Goal: Task Accomplishment & Management: Use online tool/utility

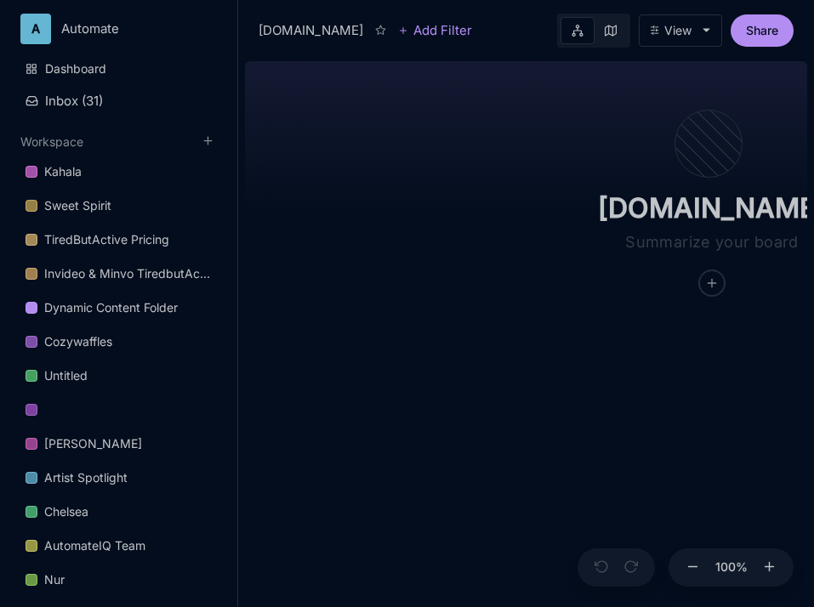
click at [576, 281] on div "[DOMAIN_NAME]" at bounding box center [711, 175] width 394 height 241
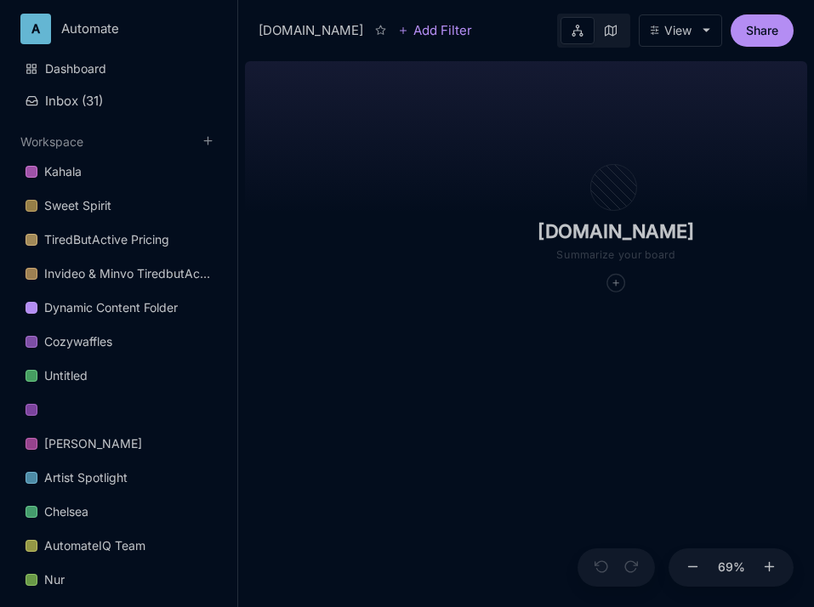
click at [615, 292] on div "[DOMAIN_NAME]" at bounding box center [614, 210] width 271 height 167
click at [618, 284] on icon at bounding box center [615, 282] width 9 height 9
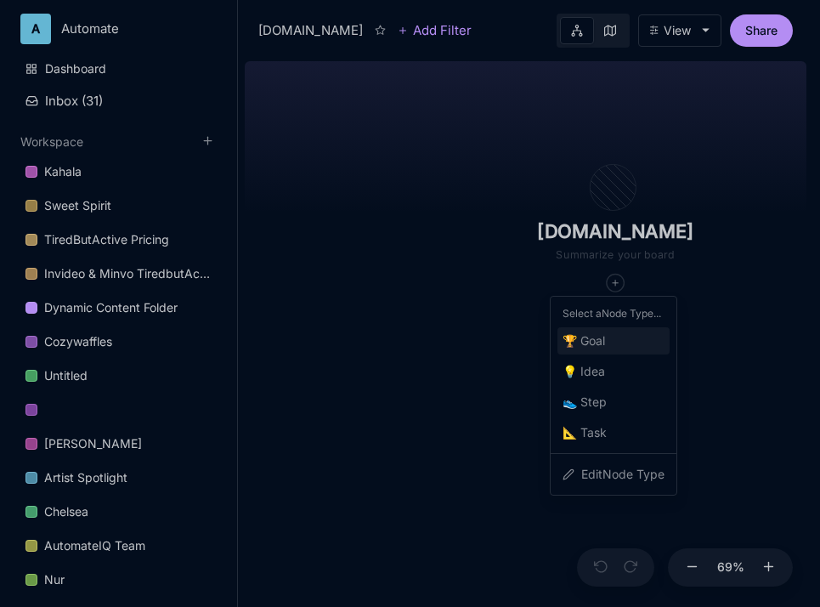
click at [612, 338] on div "🏆 Goal" at bounding box center [614, 340] width 112 height 27
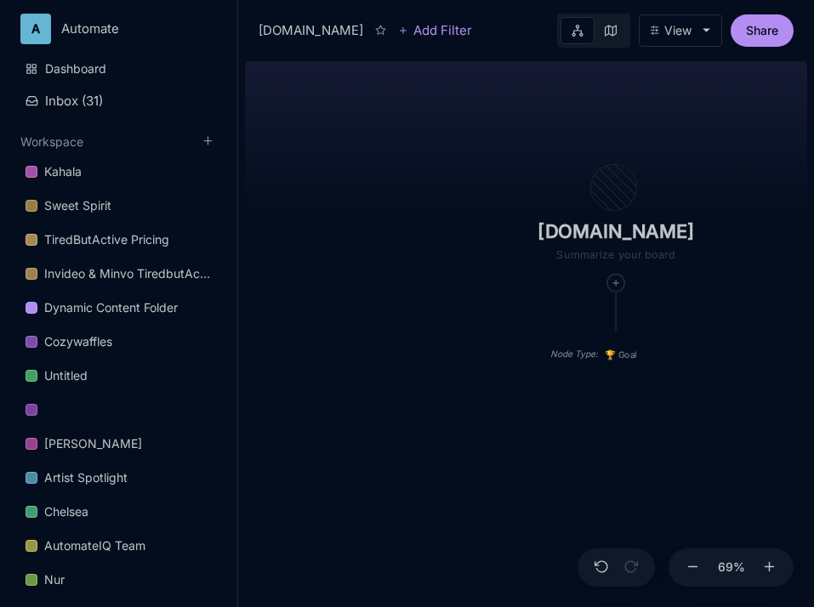
click at [522, 154] on div "[DOMAIN_NAME]" at bounding box center [615, 210] width 270 height 166
drag, startPoint x: 572, startPoint y: 166, endPoint x: 453, endPoint y: 110, distance: 131.6
click at [453, 110] on div "[DOMAIN_NAME] Node Type : 🏆 Goal" at bounding box center [526, 330] width 562 height 553
drag, startPoint x: 486, startPoint y: 313, endPoint x: 421, endPoint y: 296, distance: 67.6
click at [421, 296] on div "[DOMAIN_NAME] Node Type : 🏆 Goal" at bounding box center [526, 330] width 562 height 553
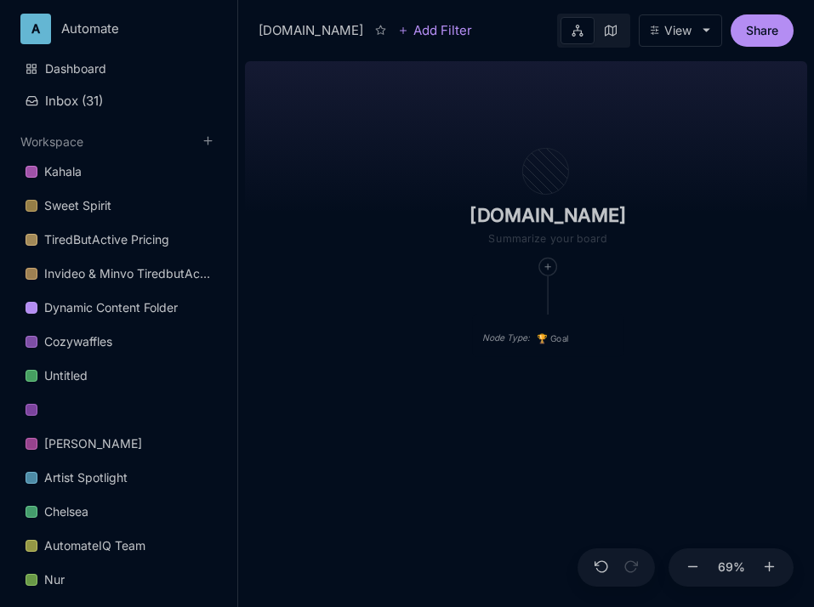
click at [648, 291] on div "[DOMAIN_NAME] Node Type : 🏆 Goal" at bounding box center [526, 330] width 562 height 553
drag, startPoint x: 649, startPoint y: 145, endPoint x: 578, endPoint y: 145, distance: 71.4
click at [578, 145] on div "[DOMAIN_NAME]" at bounding box center [547, 194] width 270 height 166
click at [545, 269] on icon at bounding box center [547, 266] width 9 height 9
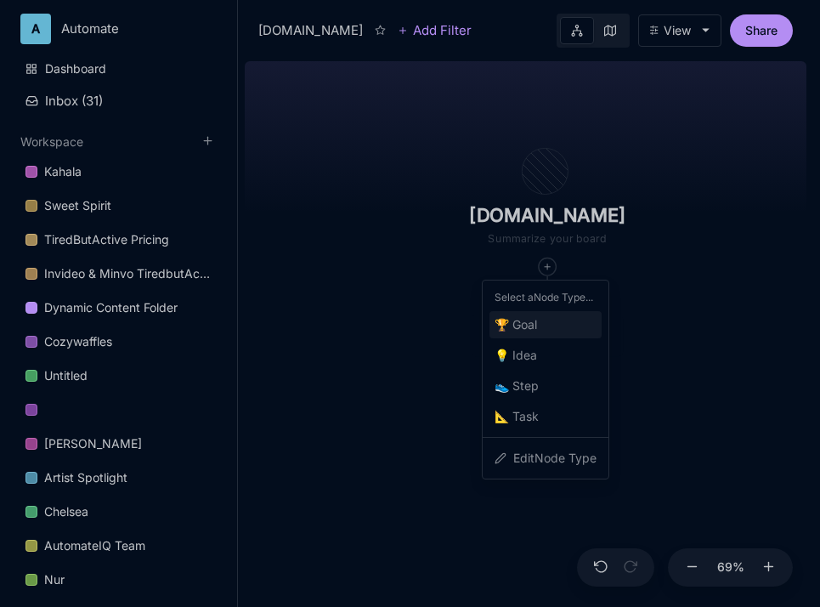
click at [529, 326] on span "🏆 Goal" at bounding box center [516, 325] width 43 height 20
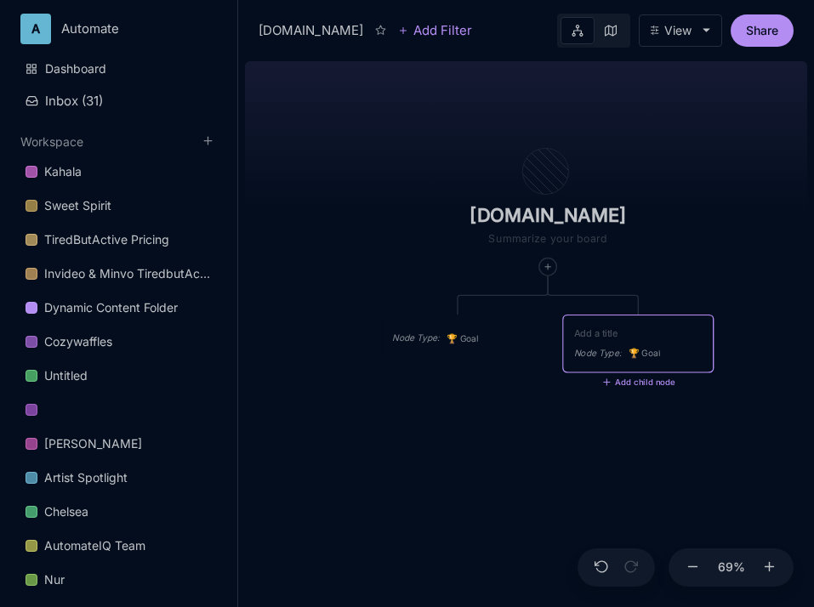
click at [458, 322] on div "Node Type : 🏆 Goal" at bounding box center [457, 336] width 151 height 42
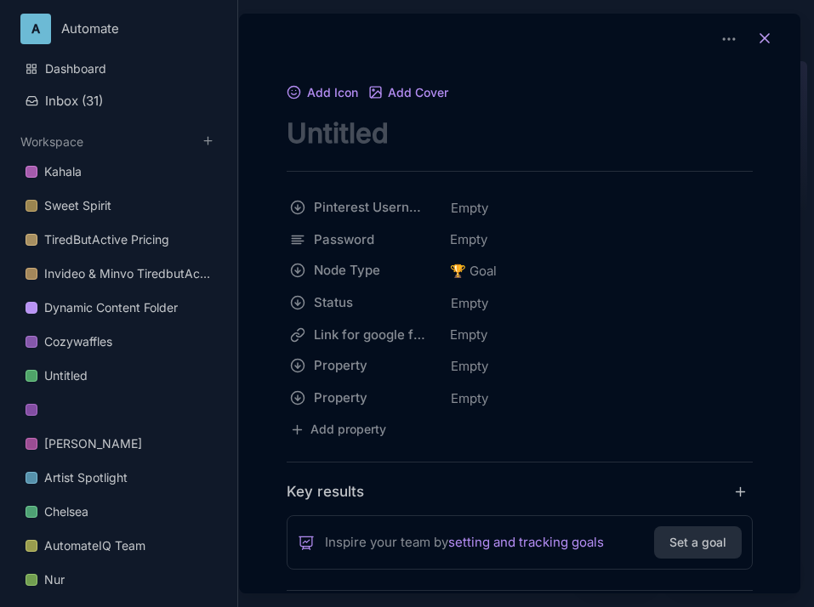
click at [763, 38] on icon at bounding box center [764, 38] width 17 height 17
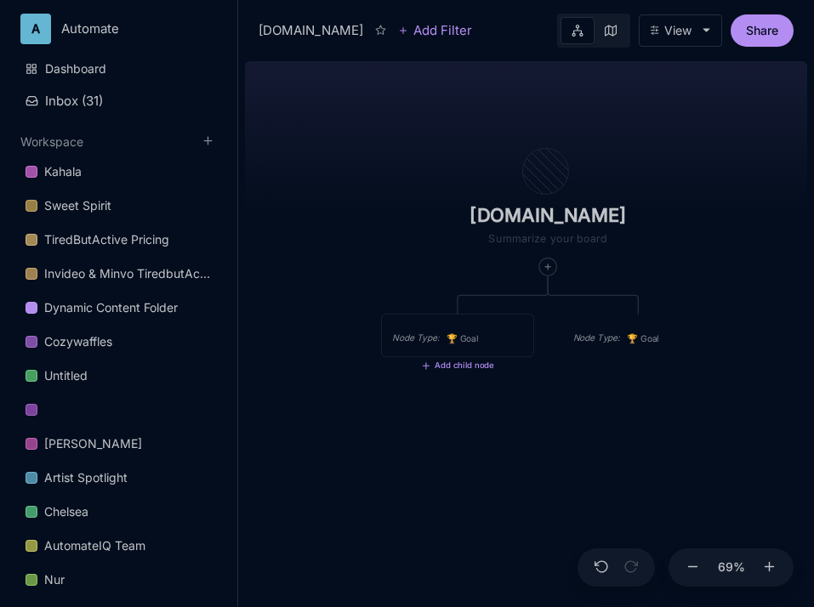
click at [469, 337] on span "🏆 Goal" at bounding box center [462, 339] width 32 height 14
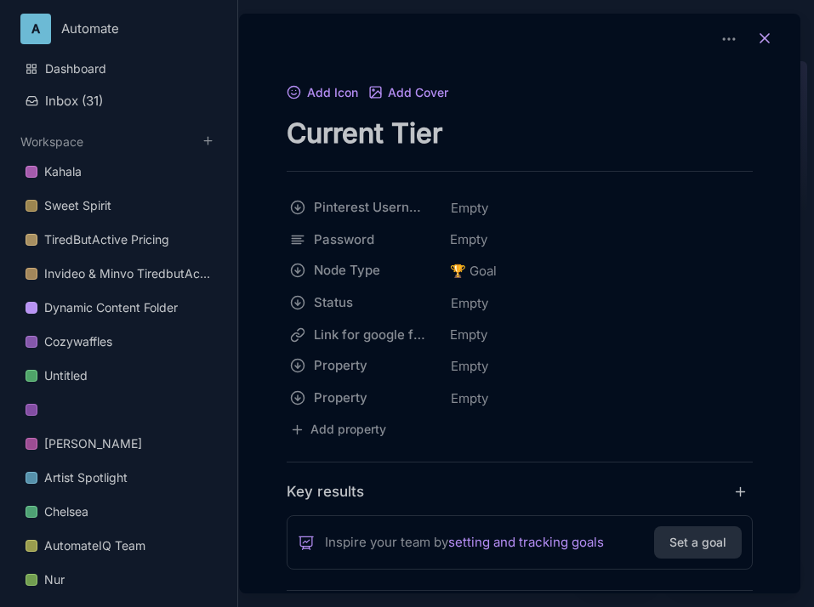
type textarea "Current Tier"
click at [760, 40] on line at bounding box center [764, 38] width 9 height 9
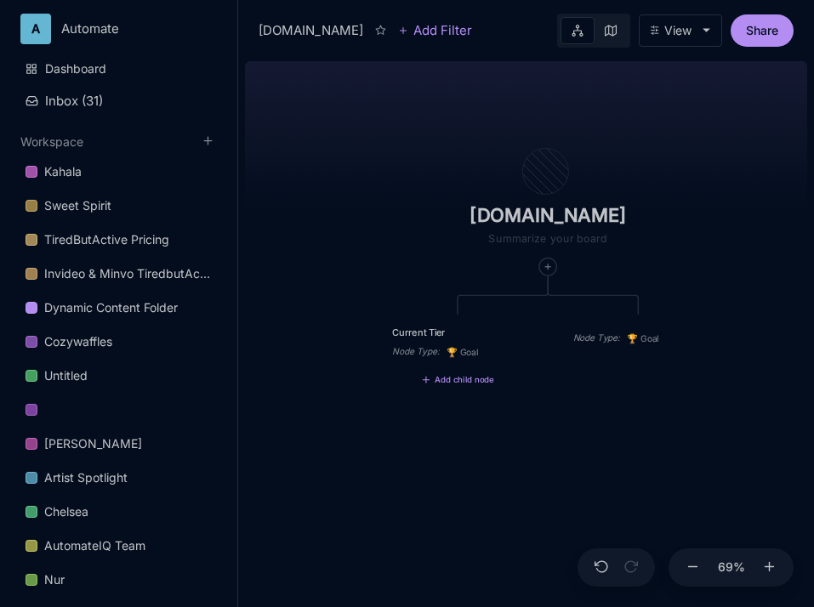
click at [615, 326] on div "Node Type : 🏆 Goal" at bounding box center [637, 336] width 151 height 42
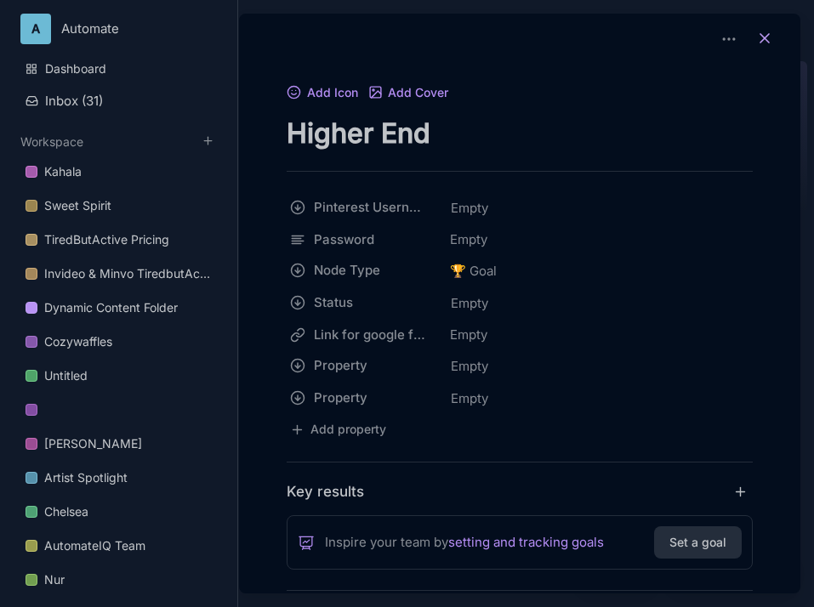
type textarea "Higher End"
click at [759, 43] on icon at bounding box center [764, 38] width 17 height 17
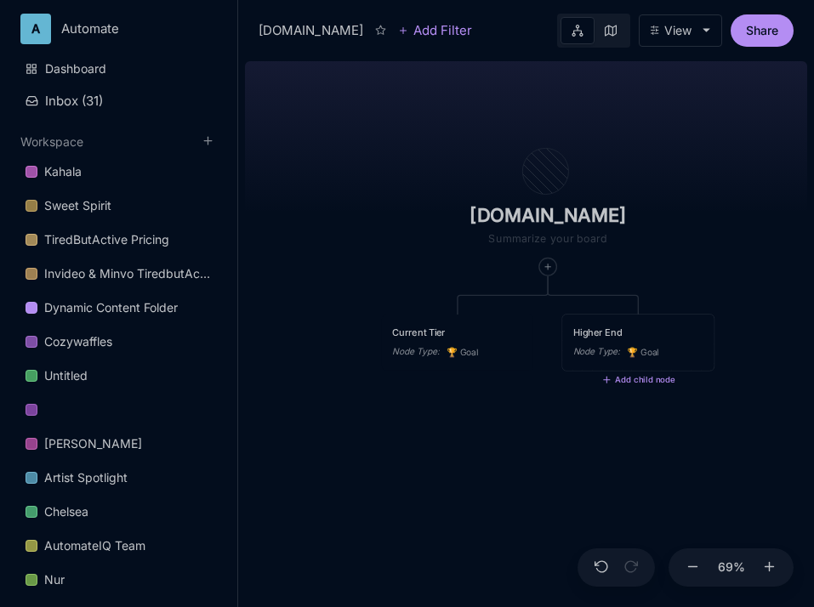
click at [648, 340] on div "Higher End Node Type : 🏆 Goal" at bounding box center [638, 342] width 130 height 35
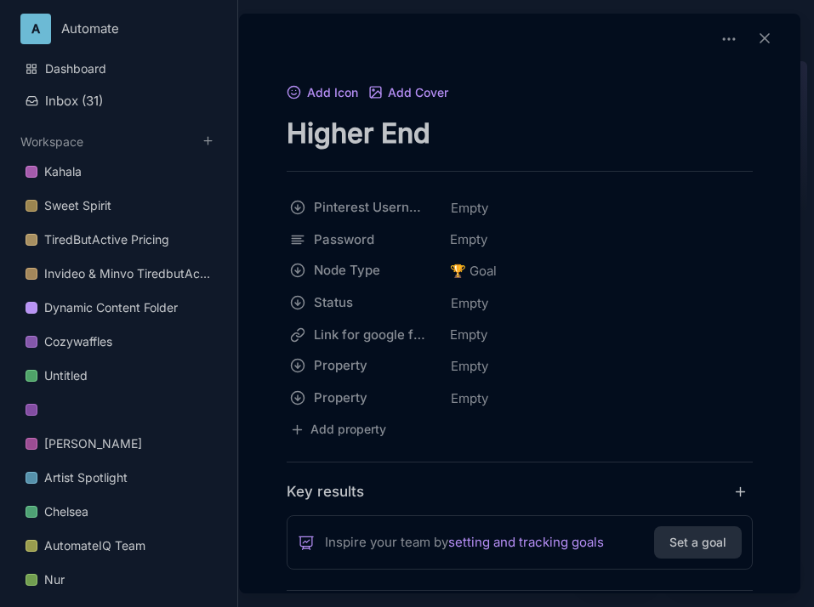
click at [521, 129] on textarea "Higher End" at bounding box center [519, 133] width 466 height 35
type textarea "Private Tier"
click at [761, 46] on icon at bounding box center [764, 38] width 17 height 17
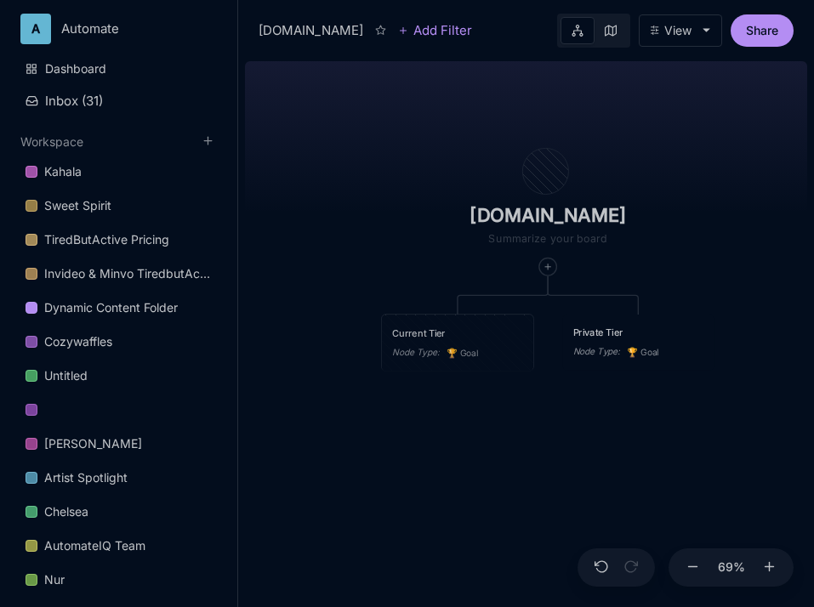
click at [479, 337] on div "Current Tier" at bounding box center [457, 333] width 130 height 14
click at [468, 346] on div "🏆 Goal" at bounding box center [462, 352] width 32 height 15
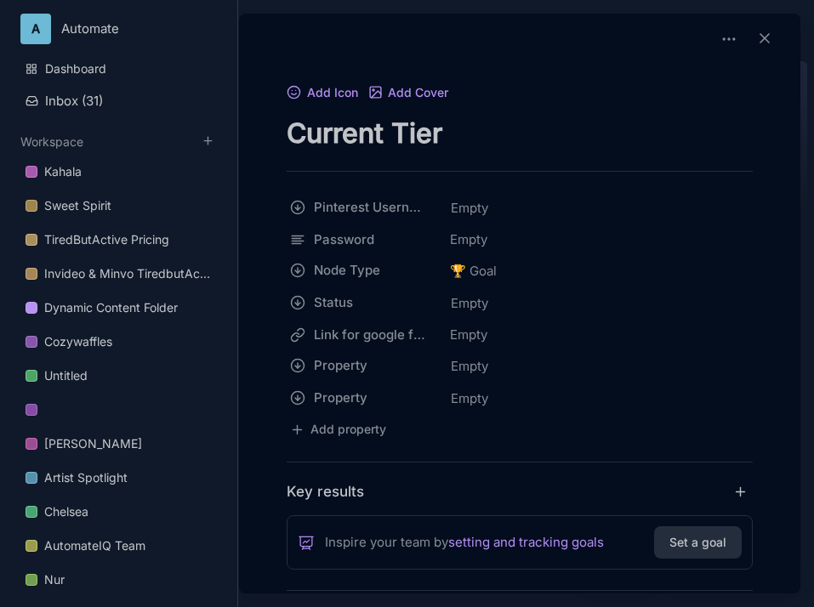
click at [381, 144] on textarea "Current Tier" at bounding box center [519, 133] width 466 height 35
type textarea "Current / Gold Tier"
click at [762, 38] on icon at bounding box center [764, 38] width 17 height 17
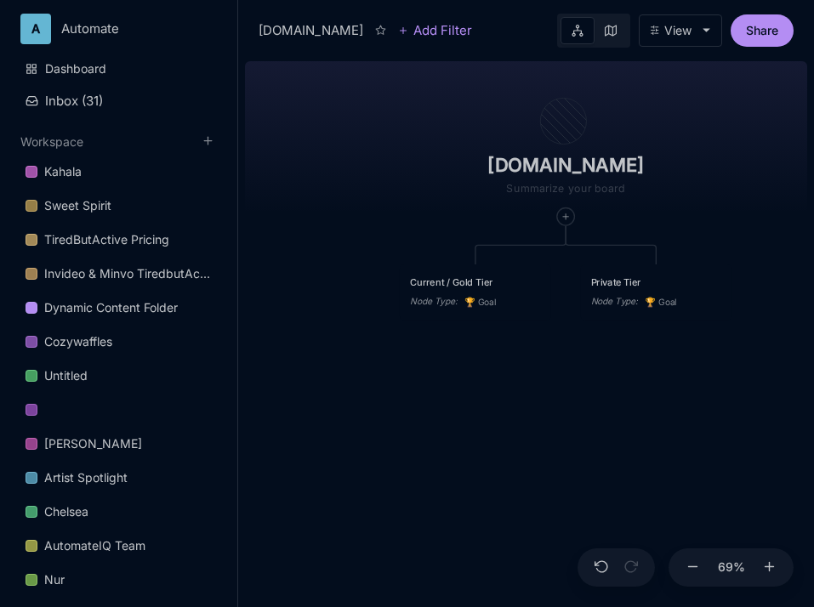
drag, startPoint x: 360, startPoint y: 268, endPoint x: 389, endPoint y: 190, distance: 82.6
click at [389, 190] on div "[DOMAIN_NAME] Current / Gold Tier Node Type : 🏆 Goal Private Tier Node Type : 🏆…" at bounding box center [526, 330] width 562 height 553
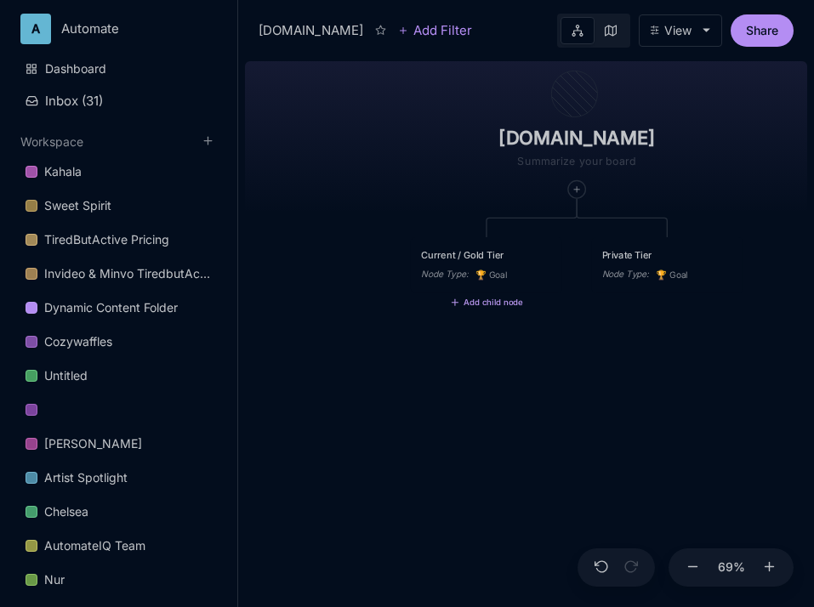
click at [454, 305] on icon at bounding box center [455, 303] width 10 height 10
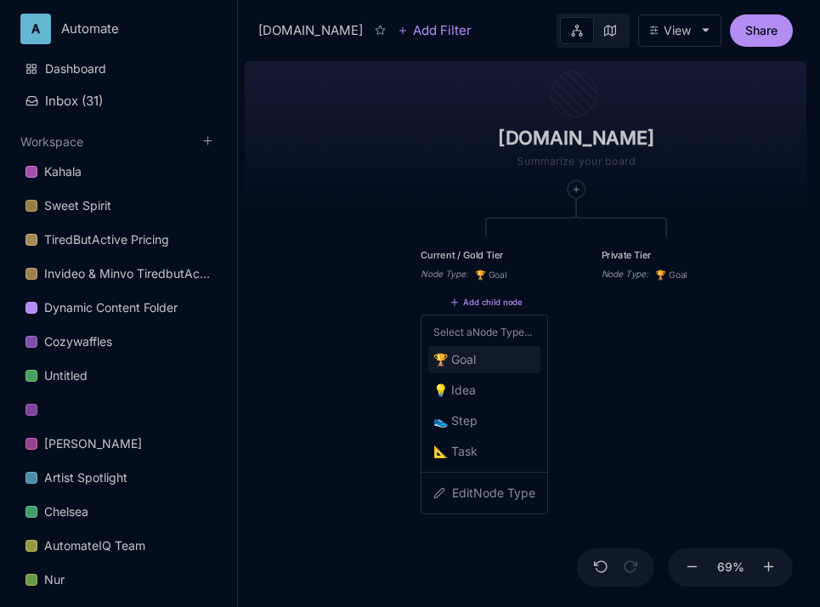
click at [452, 363] on span "🏆 Goal" at bounding box center [455, 359] width 43 height 20
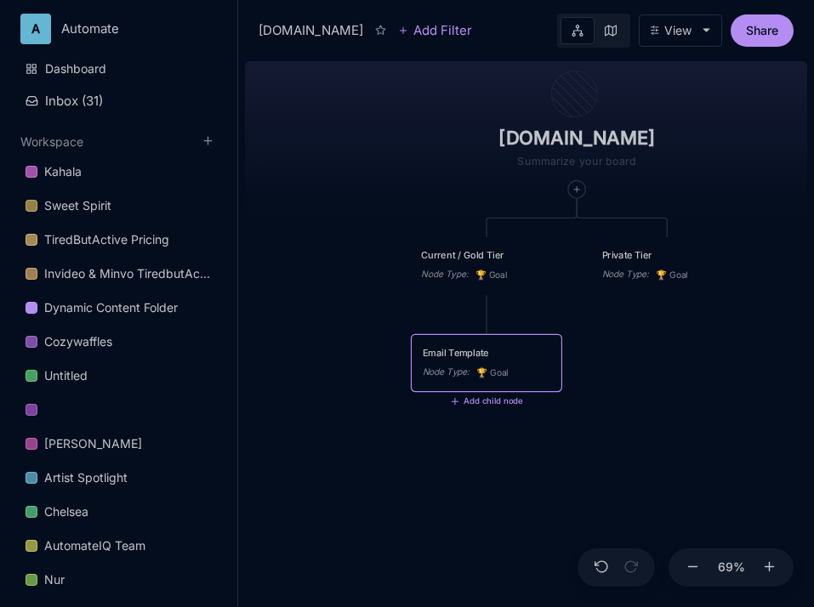
type textarea "Email Templates"
click at [665, 365] on div "[DOMAIN_NAME] Current / Gold Tier Node Type : 🏆 Goal Private Tier Node Type : 🏆…" at bounding box center [526, 330] width 562 height 553
click at [455, 404] on icon at bounding box center [455, 399] width 10 height 10
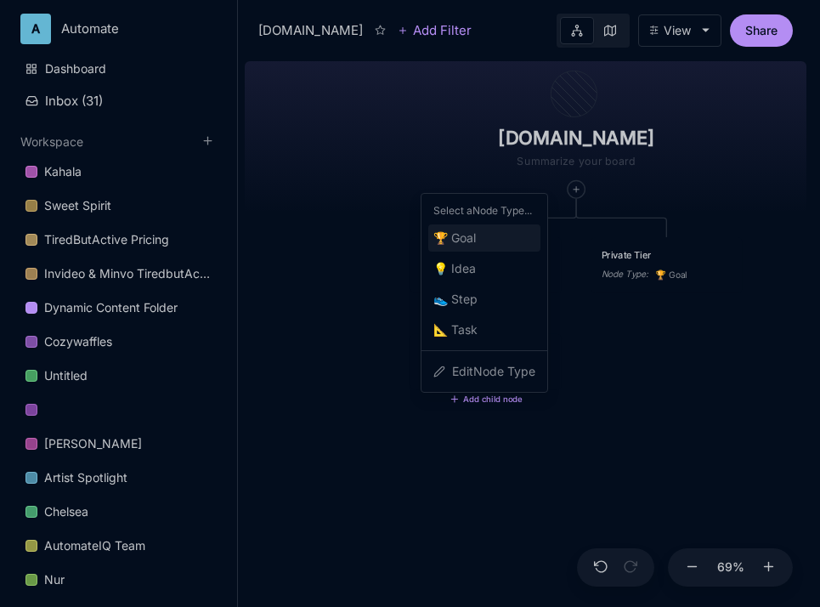
click at [457, 241] on span "🏆 Goal" at bounding box center [455, 238] width 43 height 20
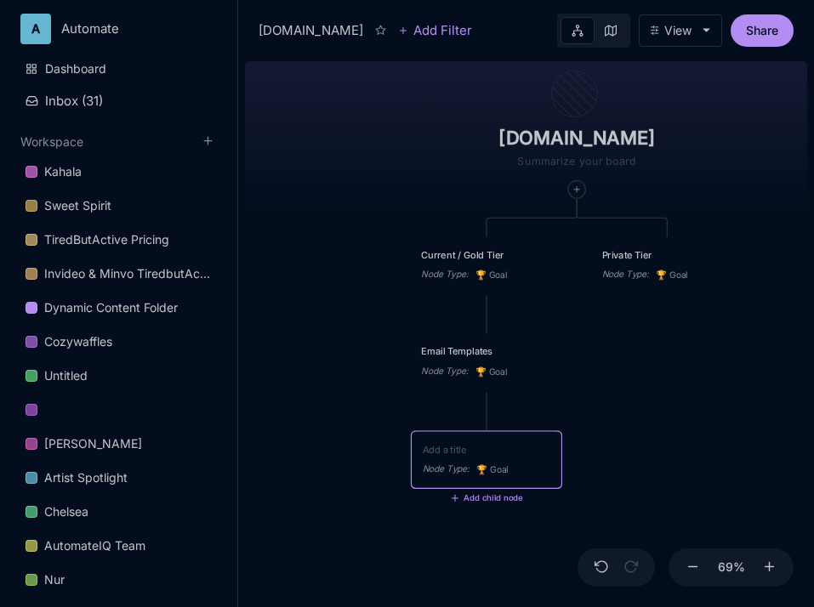
click at [601, 383] on div "[DOMAIN_NAME] Current / Gold Tier Node Type : 🏆 Goal Private Tier Node Type : 🏆…" at bounding box center [526, 330] width 562 height 553
click at [372, 356] on div "[DOMAIN_NAME] Current / Gold Tier Node Type : 🏆 Goal Private Tier Node Type : 🏆…" at bounding box center [526, 330] width 562 height 553
click at [462, 446] on textarea at bounding box center [486, 449] width 128 height 14
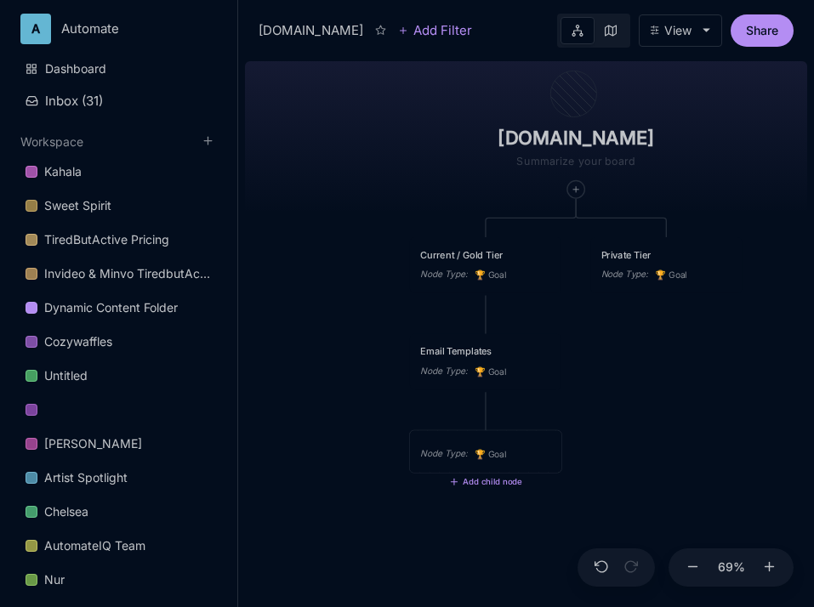
click at [484, 454] on icon "🏆" at bounding box center [481, 454] width 14 height 11
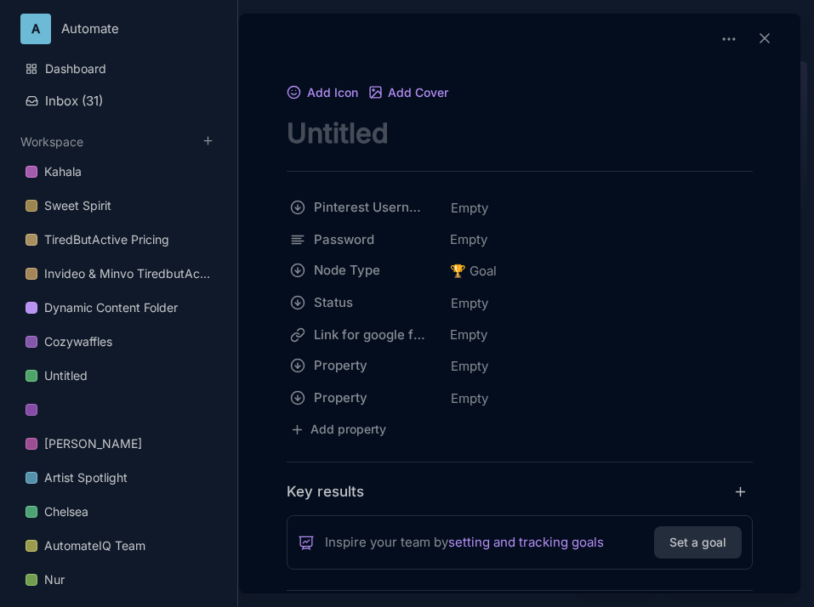
click at [402, 142] on textarea "node title" at bounding box center [519, 133] width 466 height 35
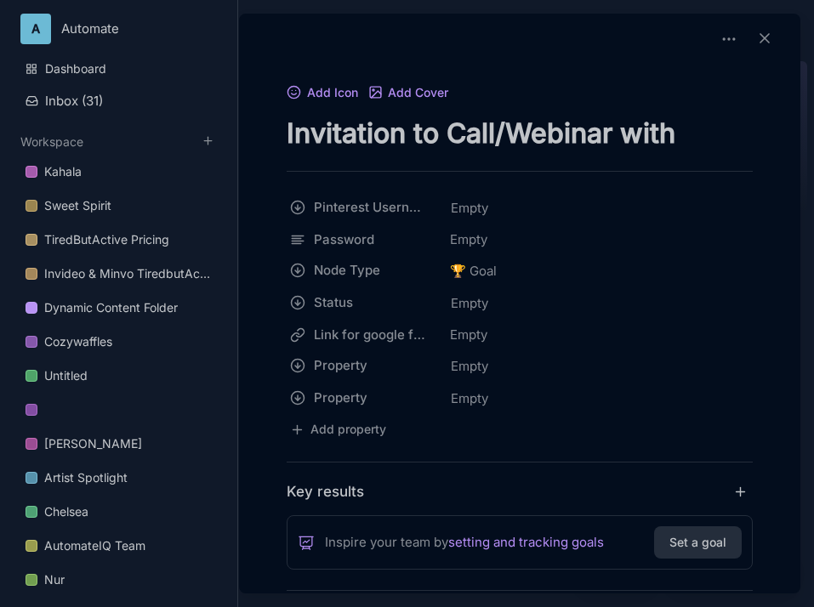
type textarea "Invitation to Call/Webinar with [PERSON_NAME]"
drag, startPoint x: 274, startPoint y: 333, endPoint x: 284, endPoint y: 196, distance: 138.1
click at [284, 196] on body "A Automate Dashboard Inbox ( 31 ) Workspace Kahala Sweet Spirit TiredButActive …" at bounding box center [407, 303] width 814 height 607
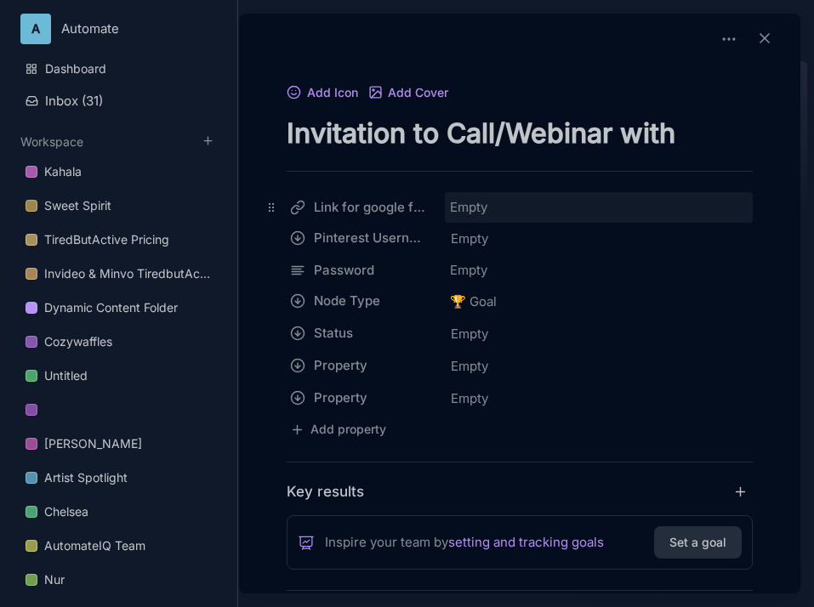
click at [467, 213] on div "Empty" at bounding box center [599, 207] width 308 height 31
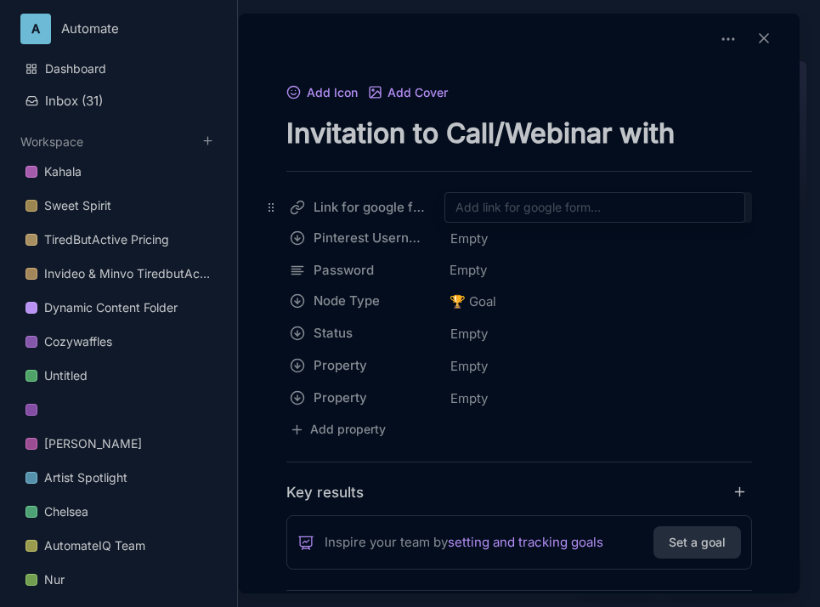
type input "[URL][DOMAIN_NAME]"
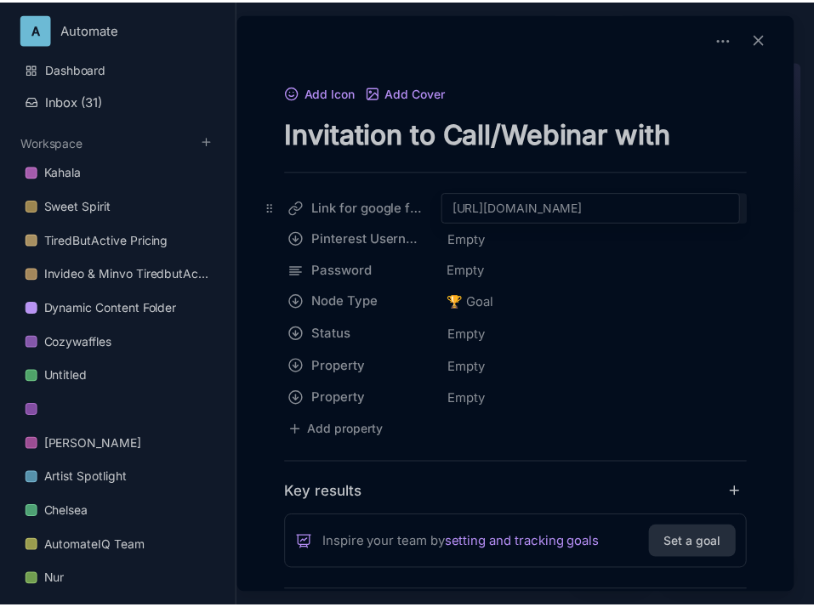
scroll to position [0, 383]
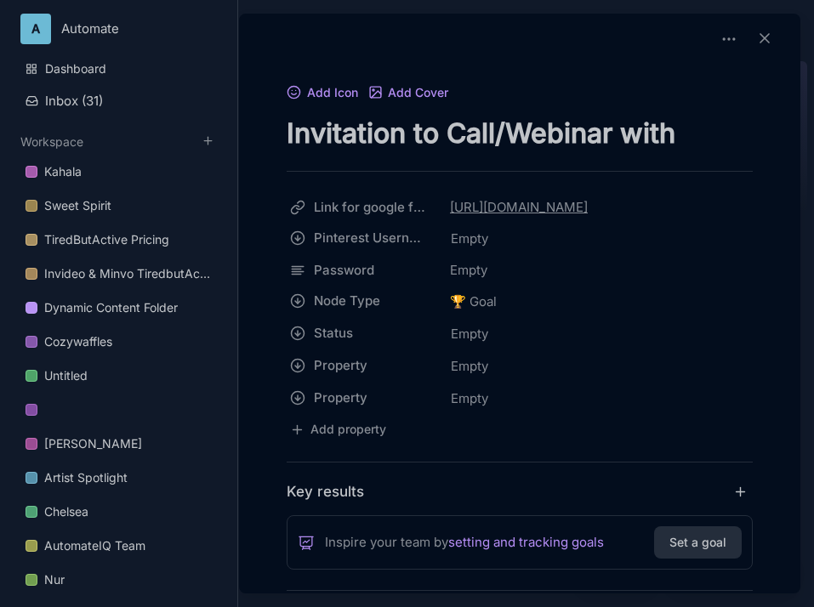
click at [580, 33] on div at bounding box center [519, 42] width 547 height 44
click at [766, 36] on button at bounding box center [764, 39] width 37 height 24
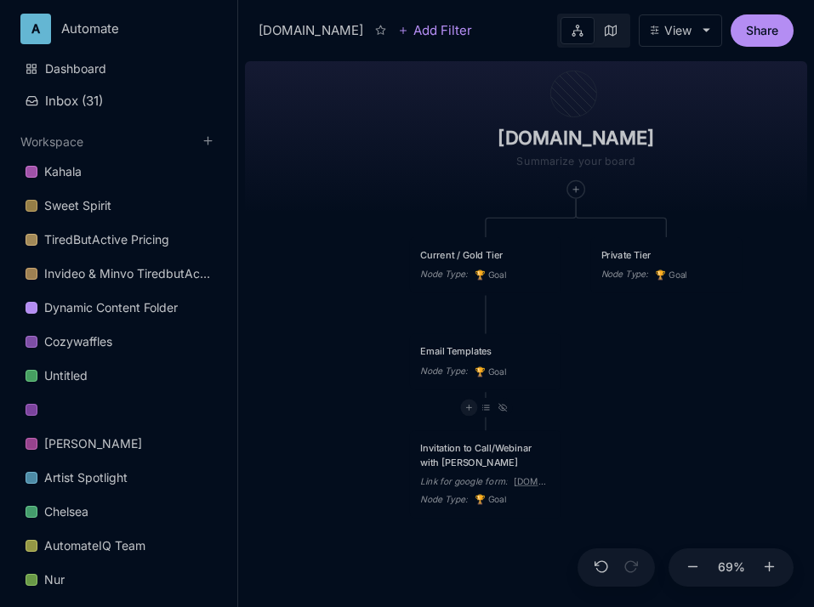
click at [464, 411] on icon at bounding box center [468, 407] width 9 height 9
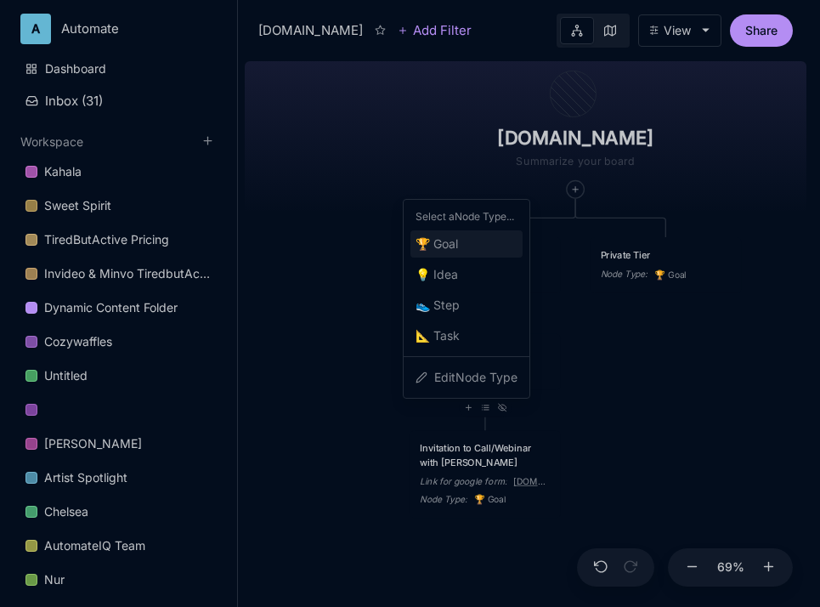
click at [470, 251] on div "🏆 Goal" at bounding box center [467, 243] width 112 height 27
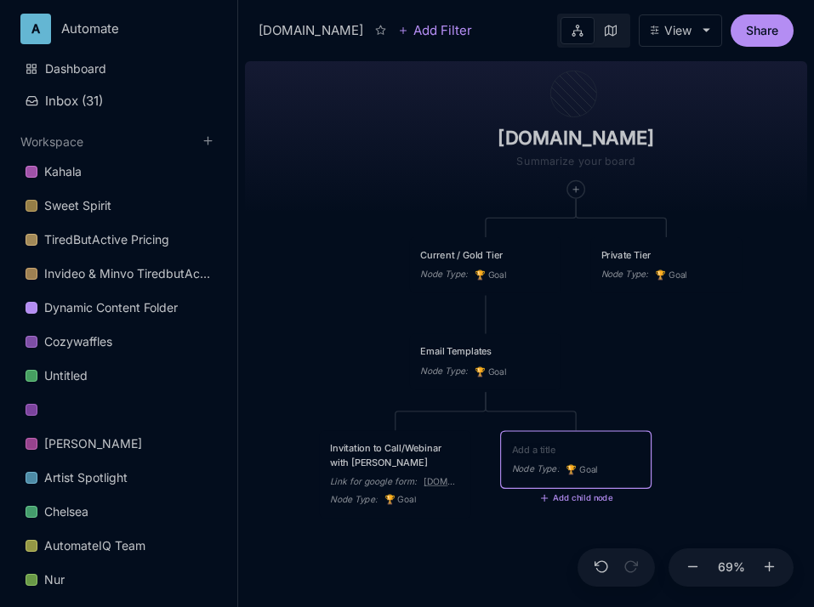
click at [706, 404] on div "[DOMAIN_NAME] Current / Gold Tier Node Type : 🏆 Goal Private Tier Node Type : 🏆…" at bounding box center [526, 330] width 562 height 553
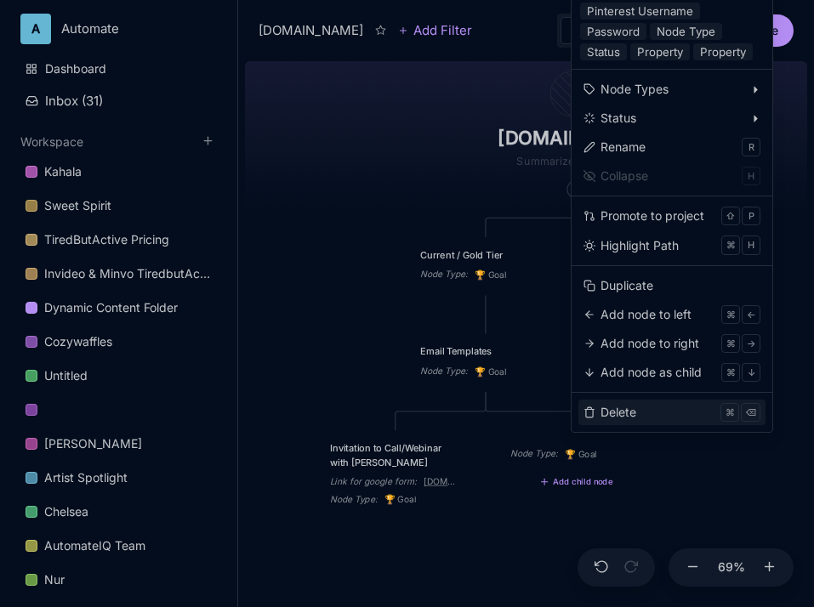
click at [598, 417] on button "Delete ⌘ ⌫" at bounding box center [671, 413] width 187 height 26
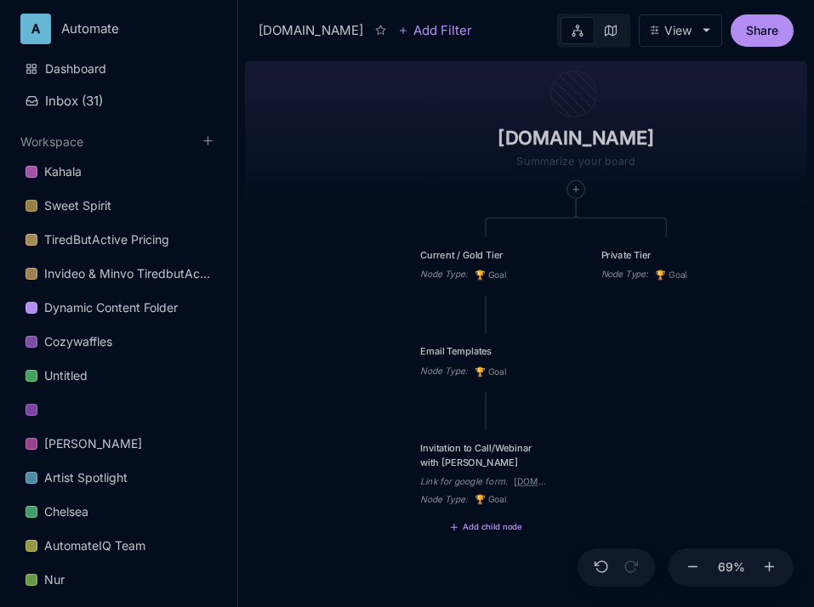
click at [474, 528] on button "Add child node" at bounding box center [485, 528] width 73 height 10
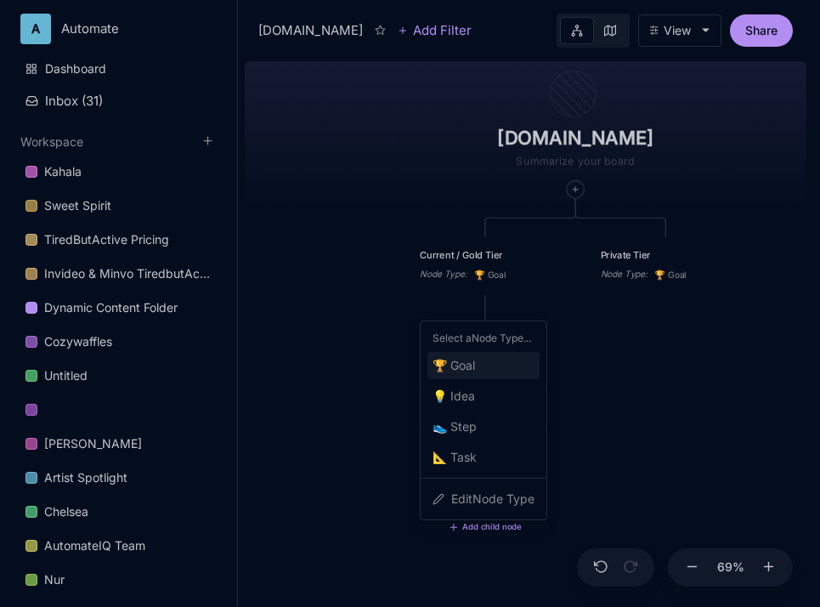
click at [492, 370] on div "🏆 Goal" at bounding box center [484, 365] width 112 height 27
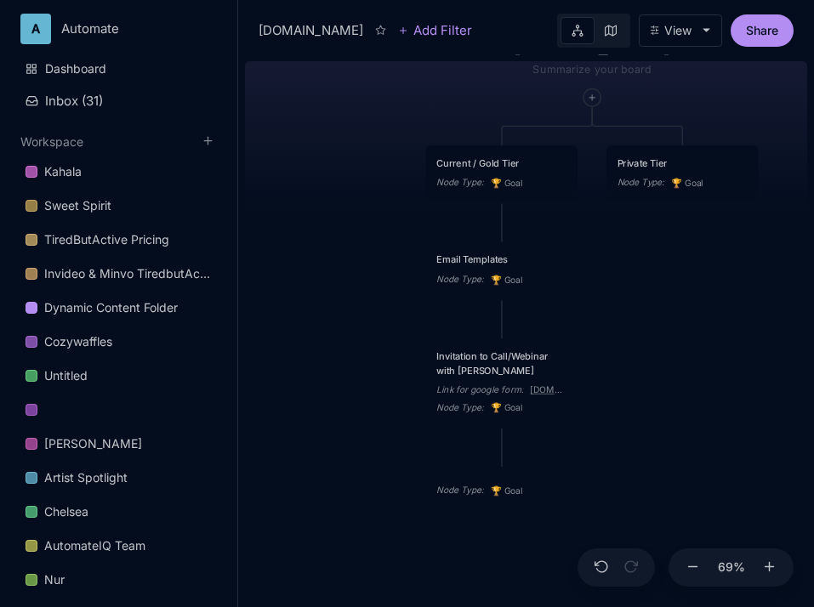
click at [497, 408] on icon "🏆" at bounding box center [498, 407] width 14 height 11
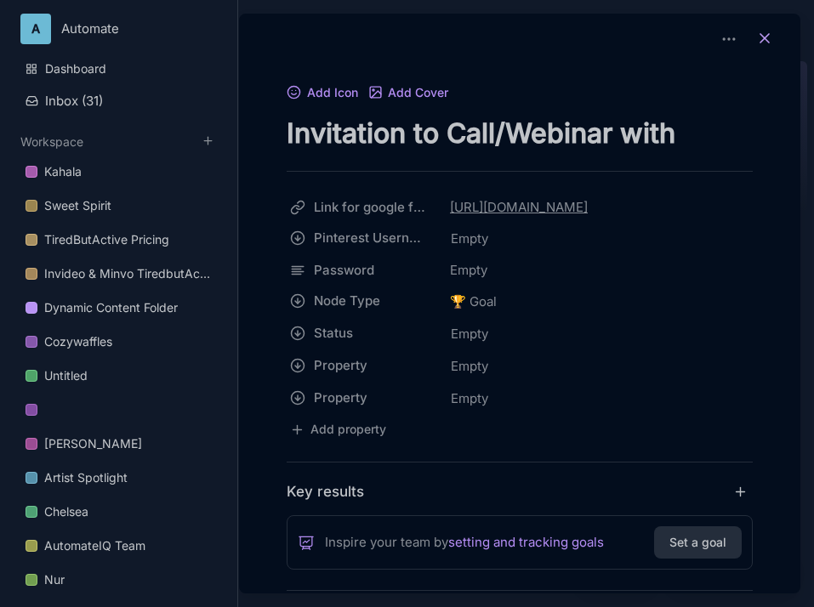
click at [756, 33] on icon at bounding box center [764, 38] width 17 height 17
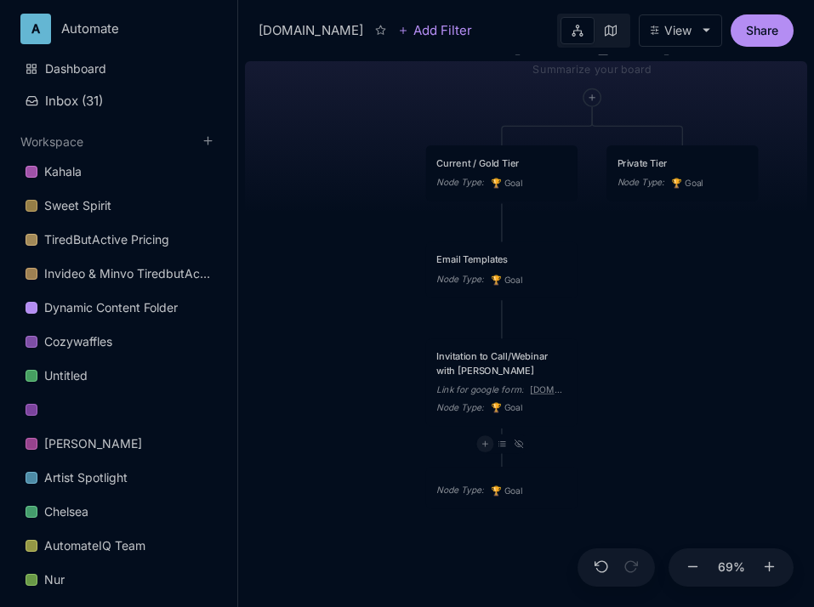
click at [481, 446] on icon at bounding box center [484, 444] width 9 height 9
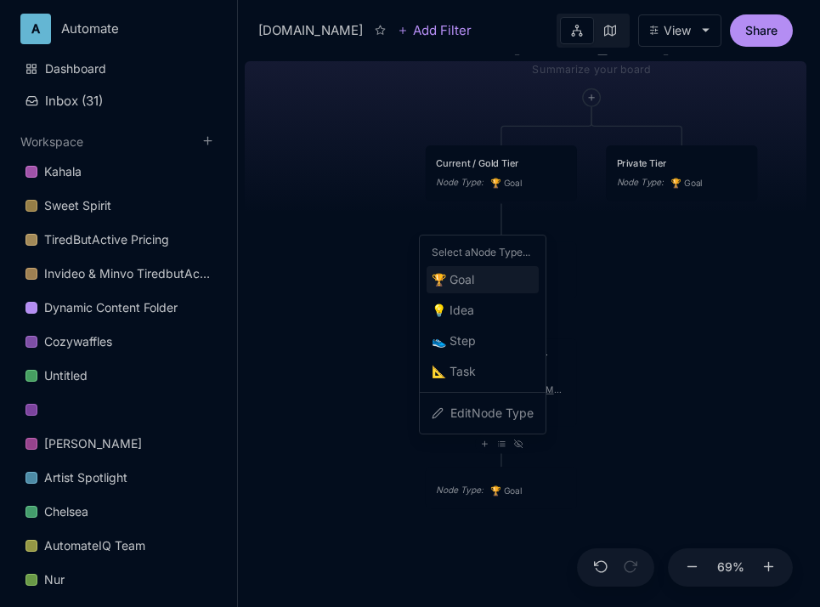
click at [492, 278] on div "🏆 Goal" at bounding box center [483, 279] width 112 height 27
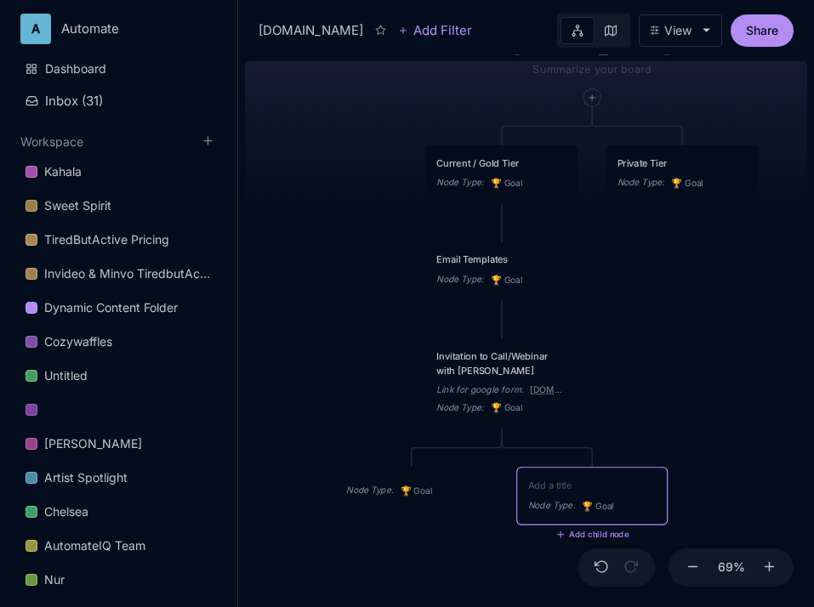
click at [399, 485] on div "Node Type : 🏆 Goal" at bounding box center [411, 490] width 130 height 15
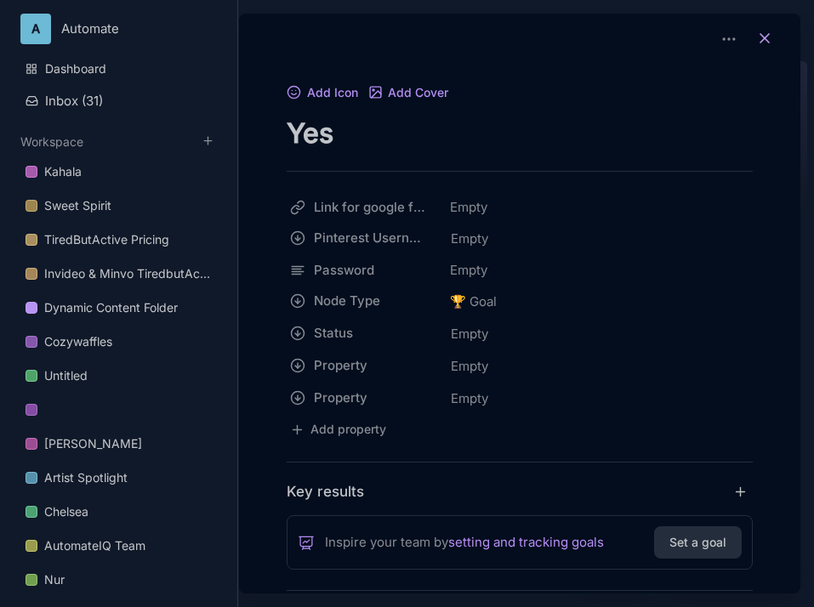
type textarea "Yes"
click at [761, 41] on icon at bounding box center [764, 38] width 17 height 17
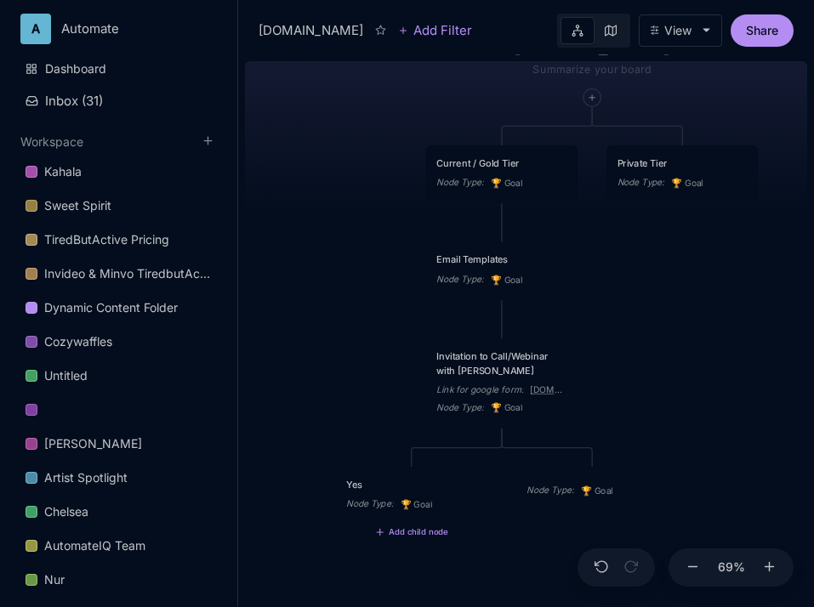
click at [582, 486] on div "Node Type : 🏆 Goal" at bounding box center [591, 490] width 130 height 15
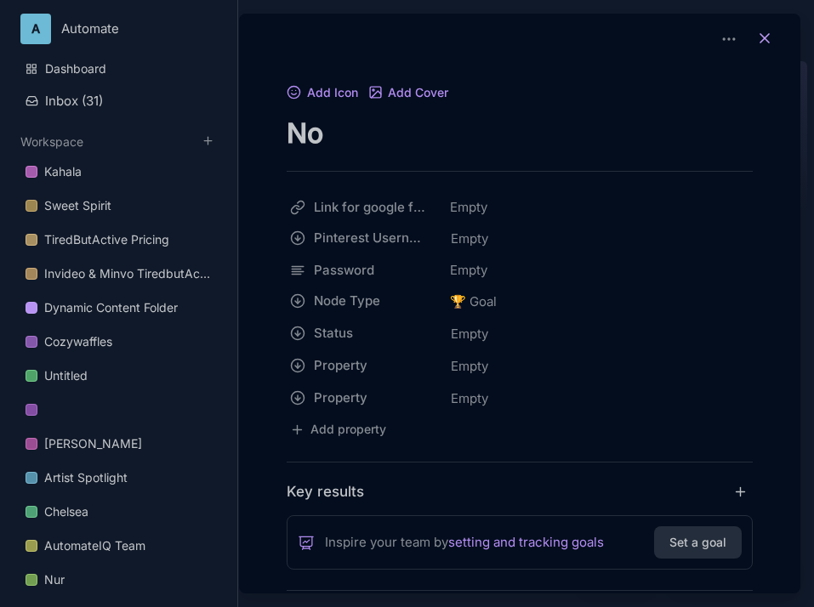
type textarea "No"
click at [766, 40] on button at bounding box center [764, 39] width 37 height 24
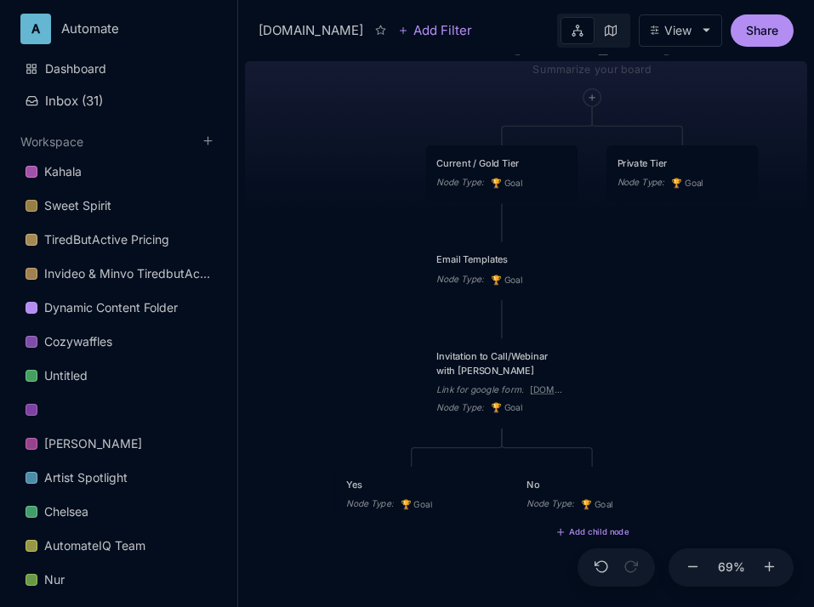
drag, startPoint x: 673, startPoint y: 339, endPoint x: 694, endPoint y: 247, distance: 94.1
click at [694, 247] on div "[DOMAIN_NAME] Current / Gold Tier Node Type : 🏆 Goal Private Tier Node Type : 🏆…" at bounding box center [526, 330] width 562 height 553
drag, startPoint x: 650, startPoint y: 376, endPoint x: 638, endPoint y: 303, distance: 73.4
click at [638, 304] on div "[DOMAIN_NAME] Current / Gold Tier Node Type : 🏆 Goal Private Tier Node Type : 🏆…" at bounding box center [526, 330] width 562 height 553
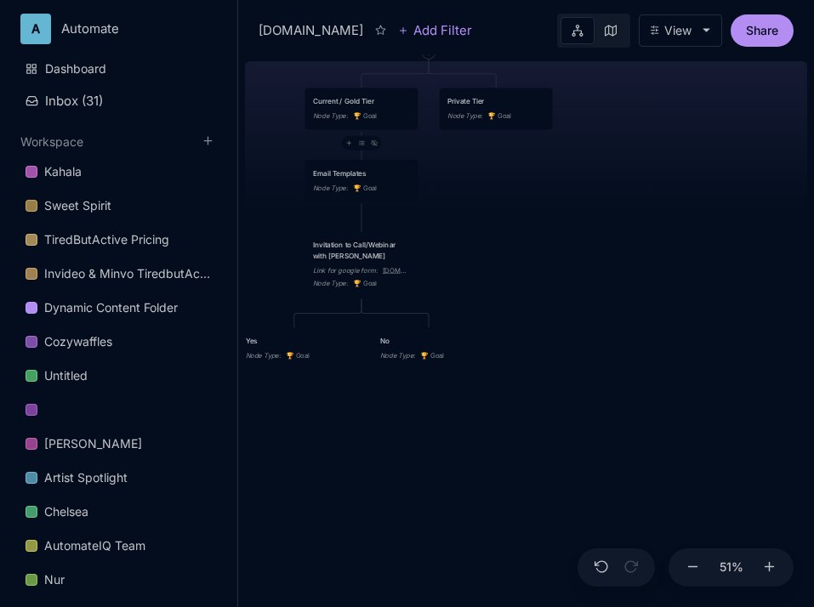
drag, startPoint x: 477, startPoint y: 184, endPoint x: 566, endPoint y: 209, distance: 92.8
click at [566, 209] on div "[DOMAIN_NAME] Current / Gold Tier Node Type : 🏆 Goal Private Tier Node Type : 🏆…" at bounding box center [526, 330] width 562 height 553
click at [348, 146] on icon at bounding box center [348, 142] width 7 height 7
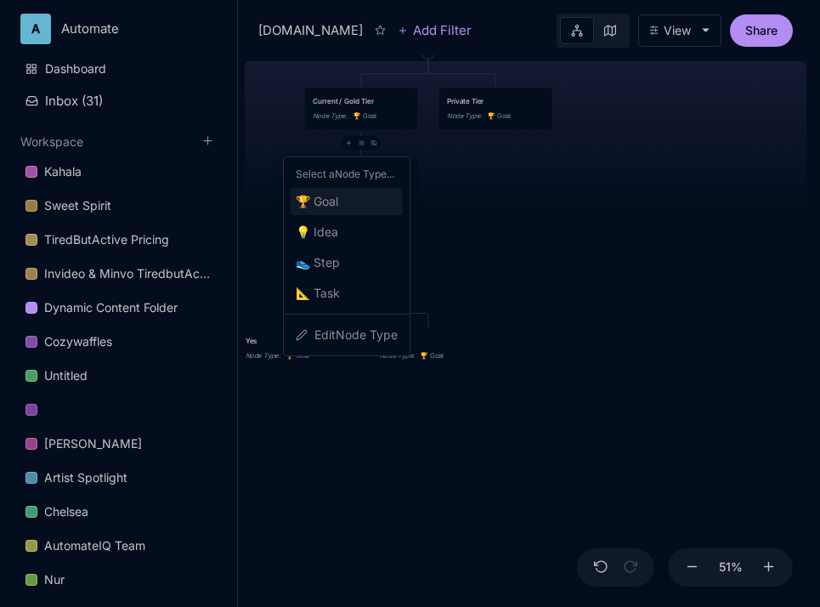
click at [375, 193] on div "🏆 Goal" at bounding box center [347, 201] width 112 height 27
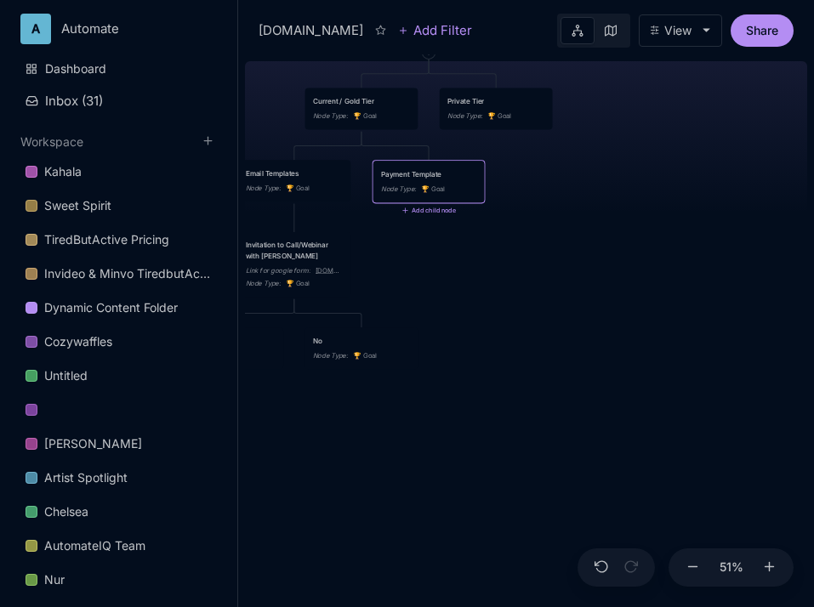
type textarea "Payment Templates"
click at [573, 354] on div "[DOMAIN_NAME] Current / Gold Tier Node Type : 🏆 Goal Private Tier Node Type : 🏆…" at bounding box center [526, 330] width 562 height 553
click at [389, 178] on div "Payment Templates" at bounding box center [428, 173] width 97 height 10
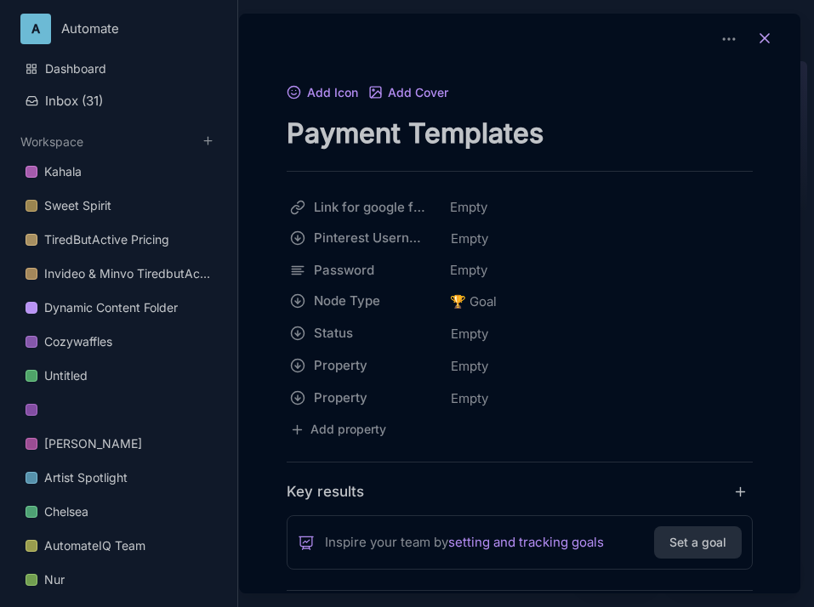
click at [760, 28] on button at bounding box center [764, 39] width 37 height 24
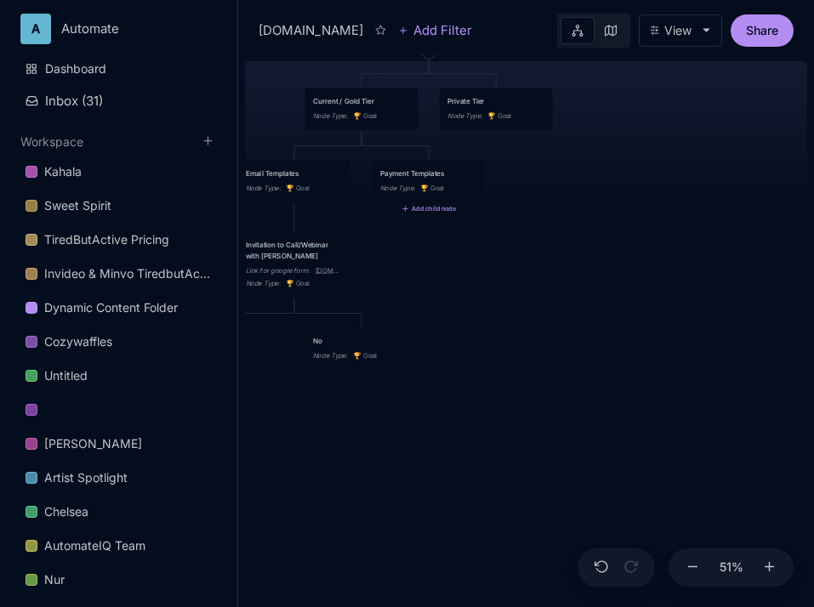
click at [423, 183] on div "Node Type : 🏆 Goal" at bounding box center [428, 188] width 97 height 11
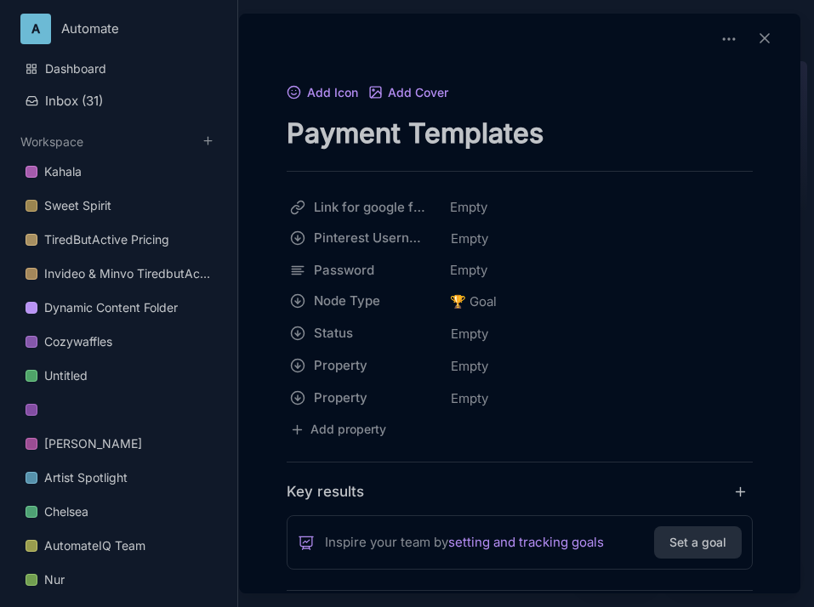
click at [619, 122] on textarea "Payment Templates" at bounding box center [519, 133] width 466 height 35
type textarea "Payment Templates / Deposits"
click at [759, 37] on icon at bounding box center [764, 38] width 17 height 17
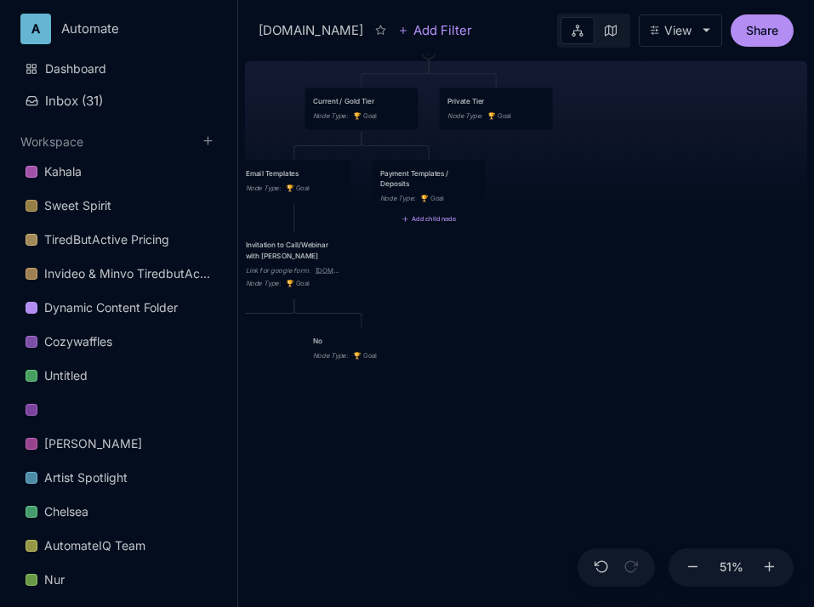
click at [428, 226] on div "[DOMAIN_NAME] Current / Gold Tier Node Type : 🏆 Goal Private Tier Node Type : 🏆…" at bounding box center [526, 330] width 562 height 553
click at [417, 197] on div "Node Type : 🏆 Goal" at bounding box center [428, 198] width 97 height 11
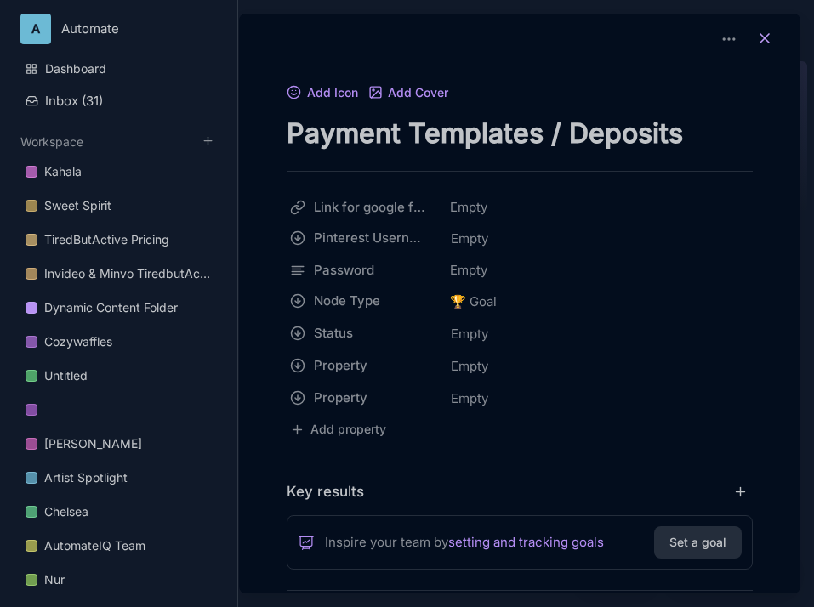
click at [762, 28] on button at bounding box center [764, 39] width 37 height 24
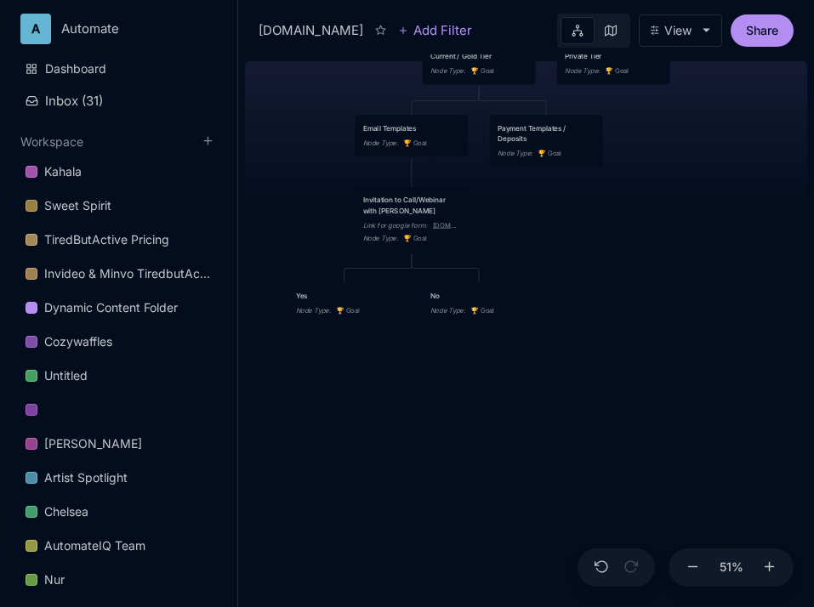
drag, startPoint x: 598, startPoint y: 275, endPoint x: 716, endPoint y: 230, distance: 125.7
click at [716, 230] on div "[DOMAIN_NAME] Current / Gold Tier Node Type : 🏆 Goal Private Tier Node Type : 🏆…" at bounding box center [526, 330] width 562 height 553
click at [455, 332] on line at bounding box center [455, 331] width 0 height 4
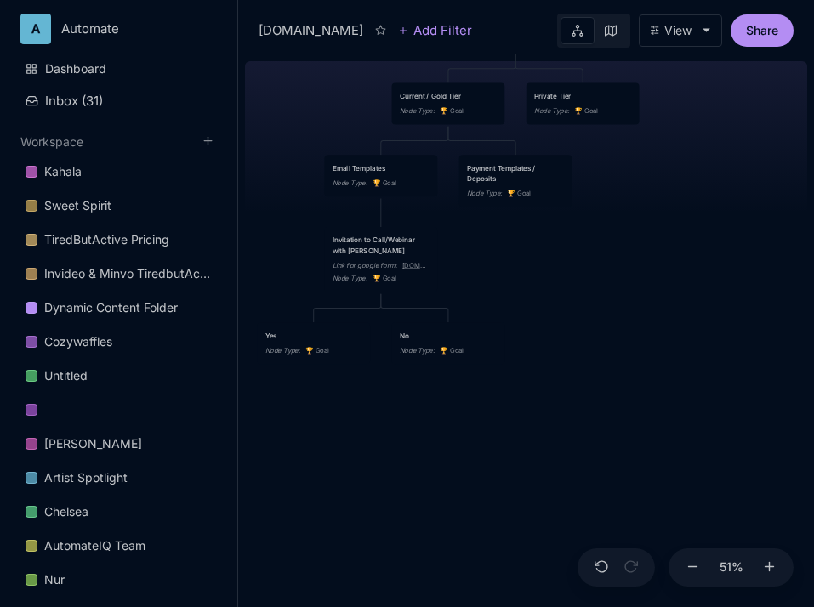
drag, startPoint x: 613, startPoint y: 202, endPoint x: 515, endPoint y: 300, distance: 138.3
click at [516, 299] on div "[DOMAIN_NAME] Current / Gold Tier Node Type : 🏆 Goal Private Tier Node Type : 🏆…" at bounding box center [526, 330] width 562 height 553
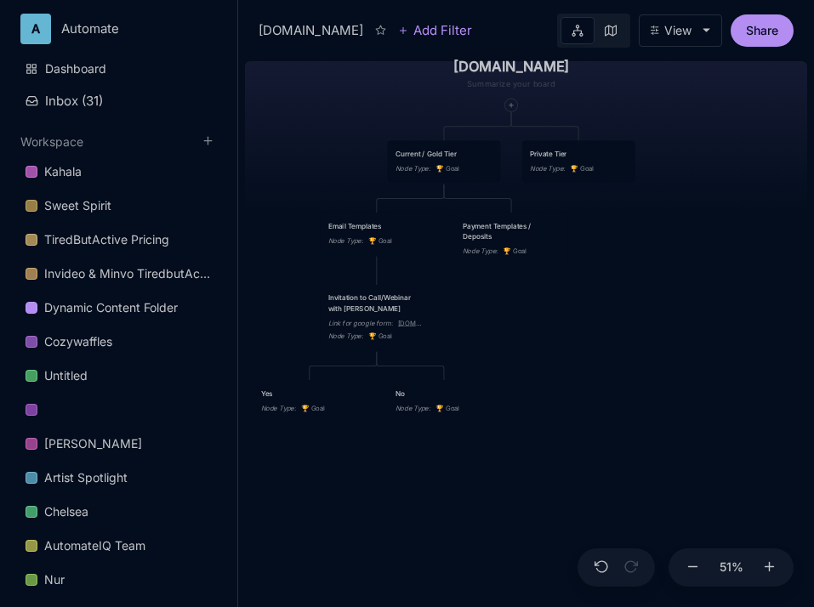
drag, startPoint x: 503, startPoint y: 343, endPoint x: 565, endPoint y: 344, distance: 62.1
click at [565, 344] on div "[DOMAIN_NAME] Current / Gold Tier Node Type : 🏆 Goal Private Tier Node Type : 🏆…" at bounding box center [526, 330] width 562 height 553
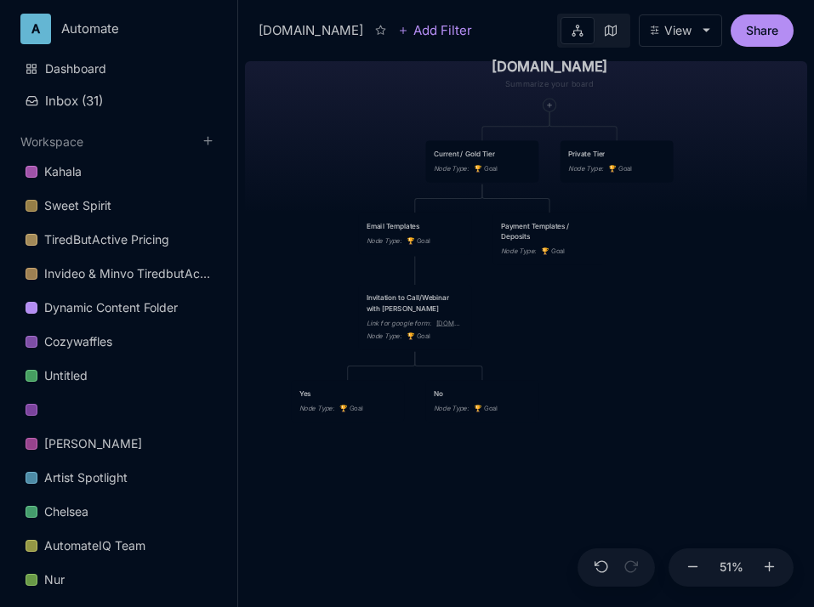
drag, startPoint x: 565, startPoint y: 344, endPoint x: 604, endPoint y: 344, distance: 38.3
click at [604, 344] on div "[DOMAIN_NAME] Current / Gold Tier Node Type : 🏆 Goal Private Tier Node Type : 🏆…" at bounding box center [526, 330] width 562 height 553
type textarea "cost of wire for [PERSON_NAME] fargo typically"
type textarea "average"
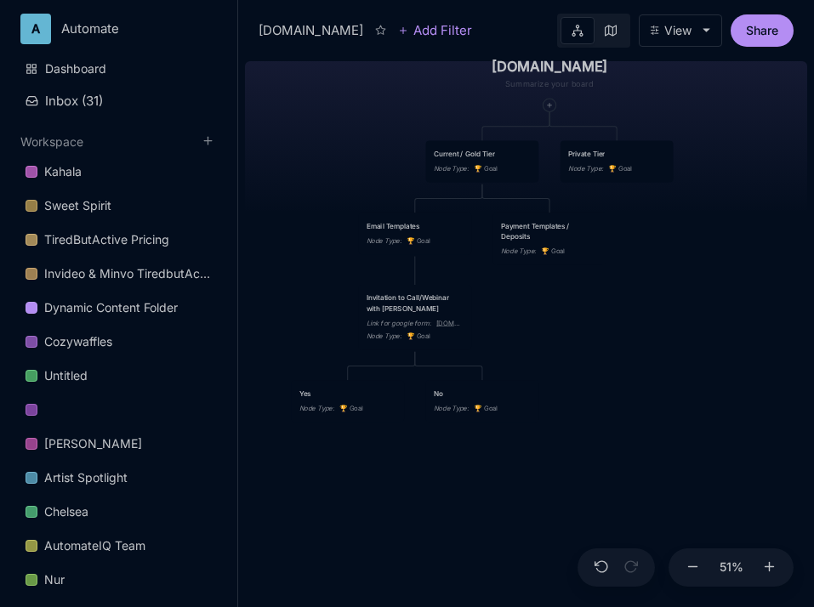
scroll to position [787, 0]
click at [27, 606] on icon "Close" at bounding box center [21, 615] width 14 height 14
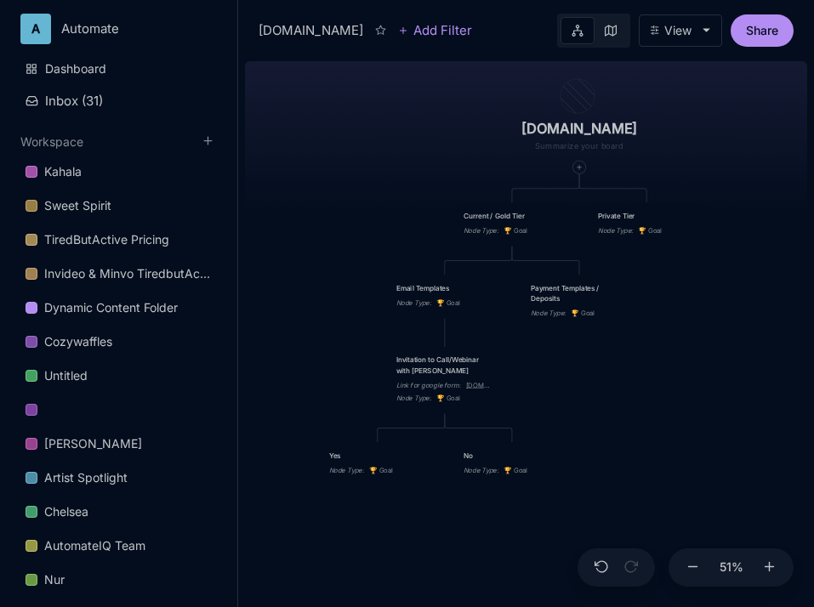
drag, startPoint x: 563, startPoint y: 315, endPoint x: 593, endPoint y: 377, distance: 68.8
click at [593, 377] on div "[DOMAIN_NAME] Current / Gold Tier Node Type : 🏆 Goal Private Tier Node Type : 🏆…" at bounding box center [526, 330] width 562 height 553
click at [570, 302] on div "Payment Templates / Deposits" at bounding box center [578, 293] width 97 height 21
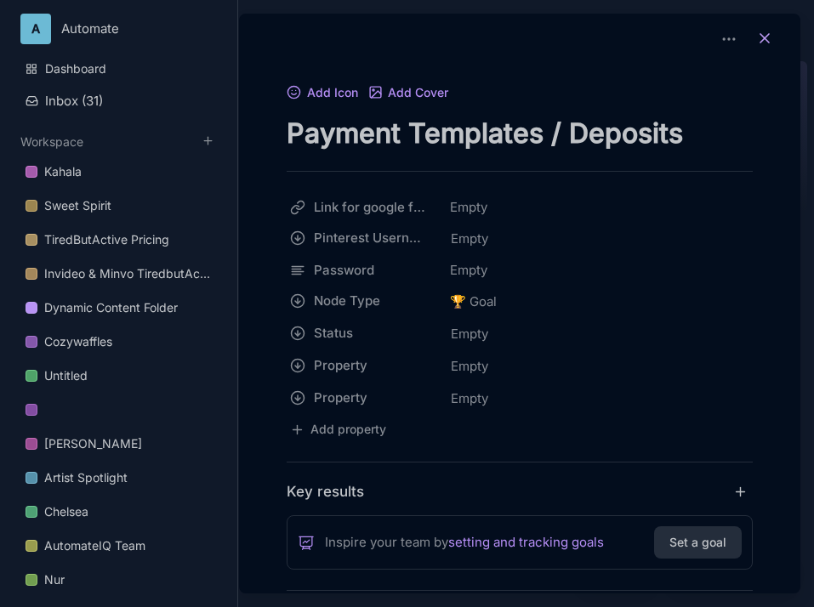
click at [757, 43] on icon at bounding box center [764, 38] width 17 height 17
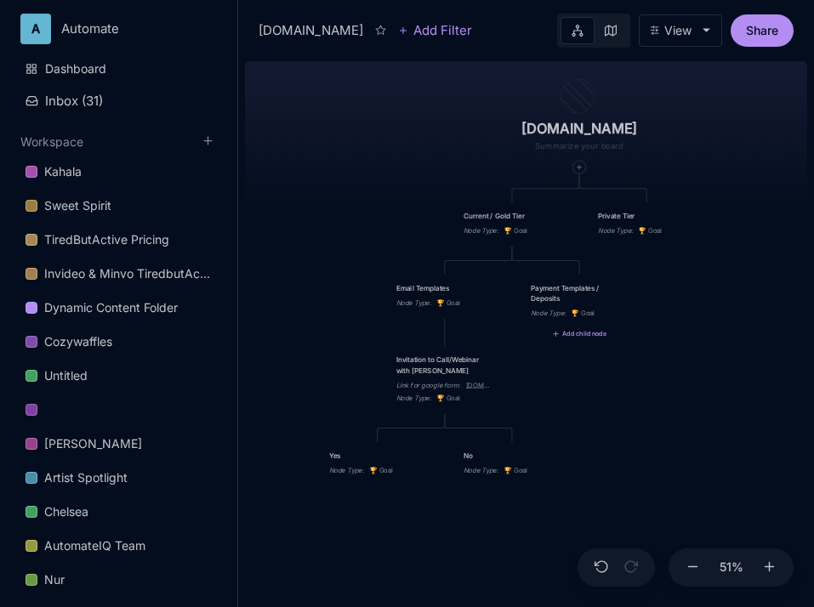
click at [578, 334] on button "Add child node" at bounding box center [579, 335] width 54 height 8
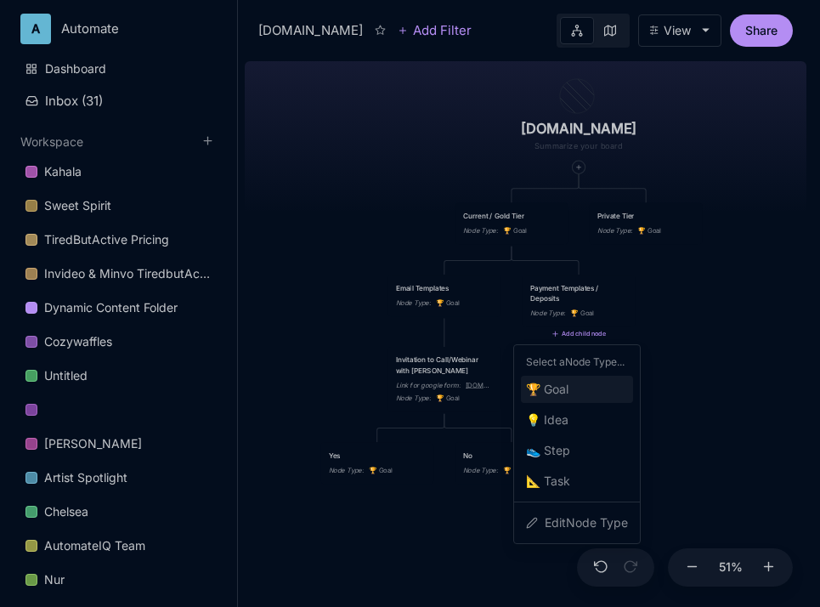
click at [574, 388] on div "🏆 Goal" at bounding box center [577, 389] width 112 height 27
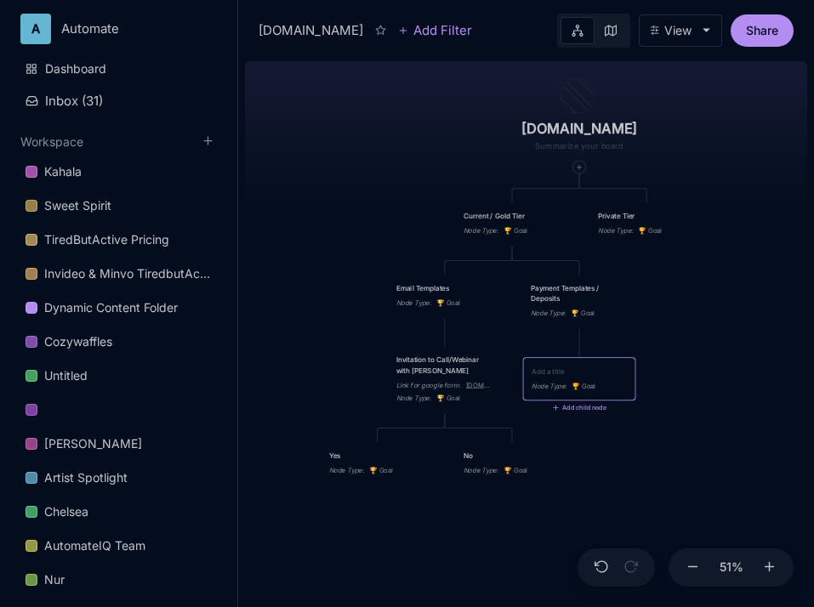
type textarea "[URL][DOMAIN_NAME]"
click at [672, 405] on div "[DOMAIN_NAME] Current / Gold Tier Node Type : 🏆 Goal Private Tier Node Type : 🏆…" at bounding box center [526, 330] width 562 height 553
click at [593, 368] on div "Node Type : 🏆 Goal" at bounding box center [579, 372] width 113 height 31
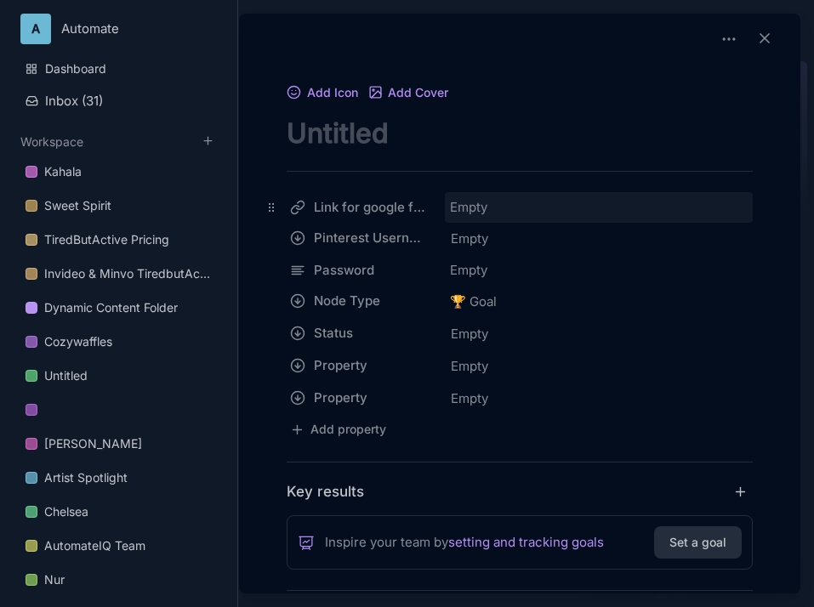
click at [476, 213] on div "Empty" at bounding box center [599, 207] width 308 height 31
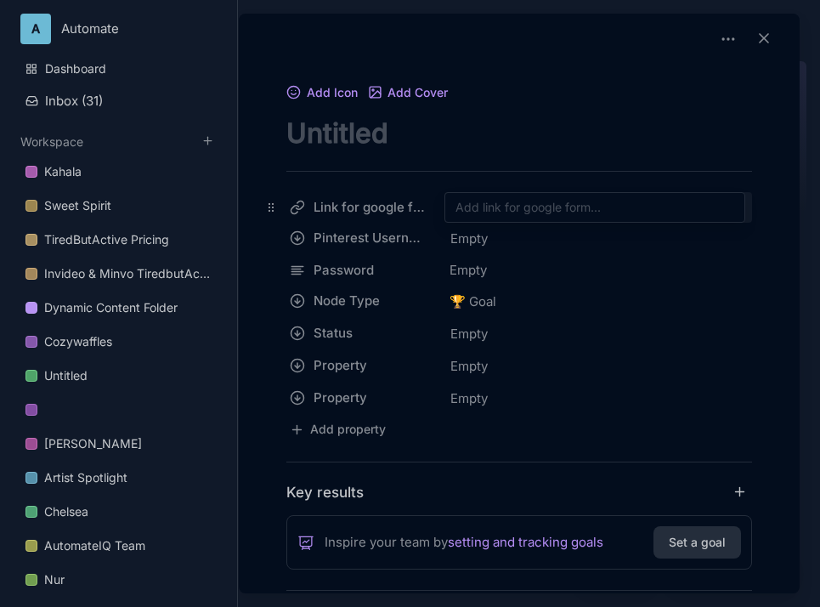
type input "[URL][DOMAIN_NAME]"
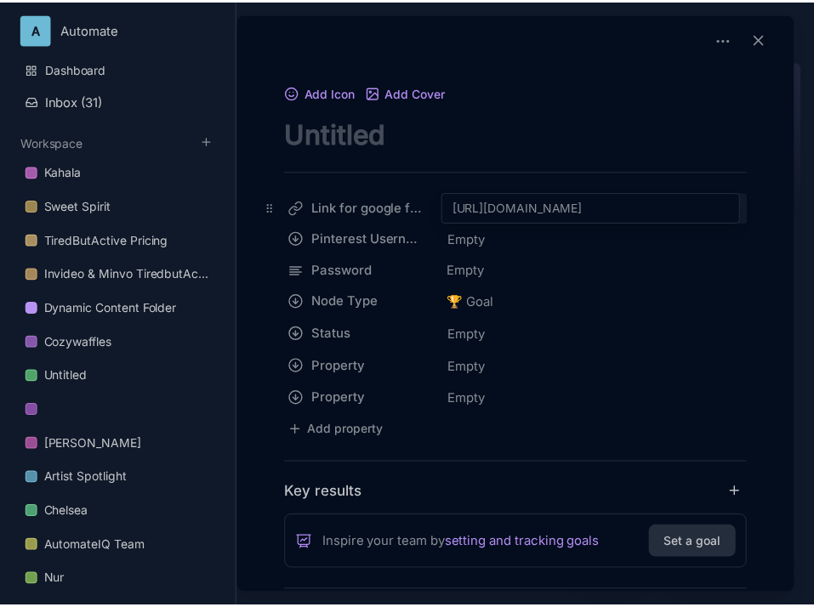
scroll to position [0, 354]
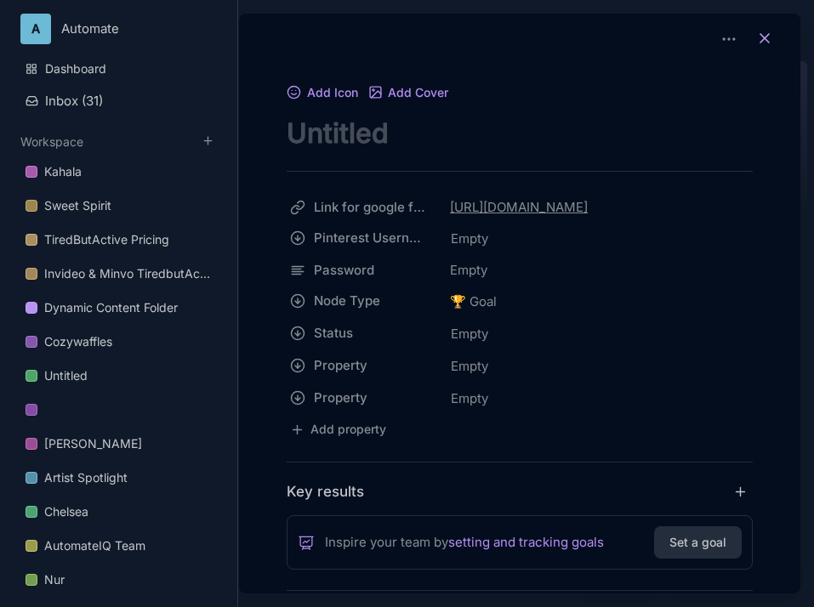
click at [769, 35] on button at bounding box center [764, 39] width 37 height 24
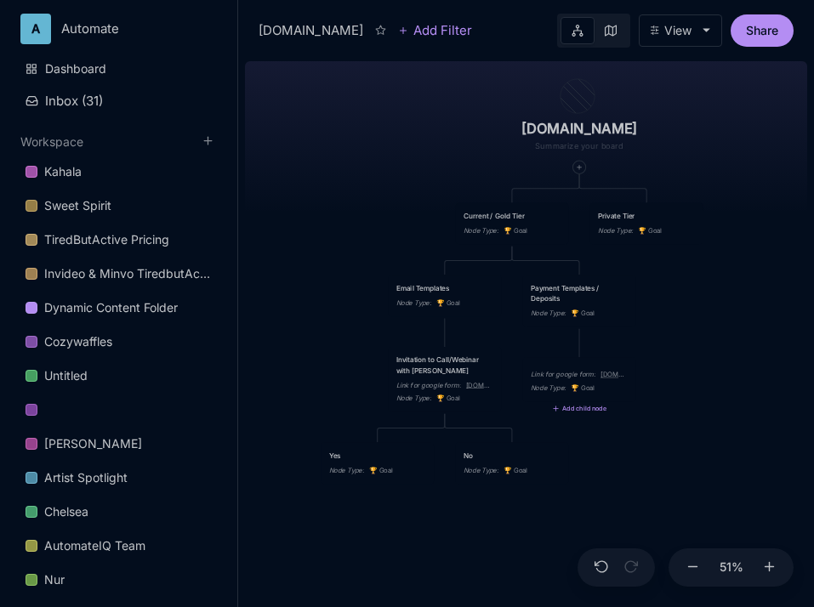
click at [567, 366] on div "Link for google form : [DOMAIN_NAME] Node Type : 🏆 Goal" at bounding box center [579, 379] width 113 height 44
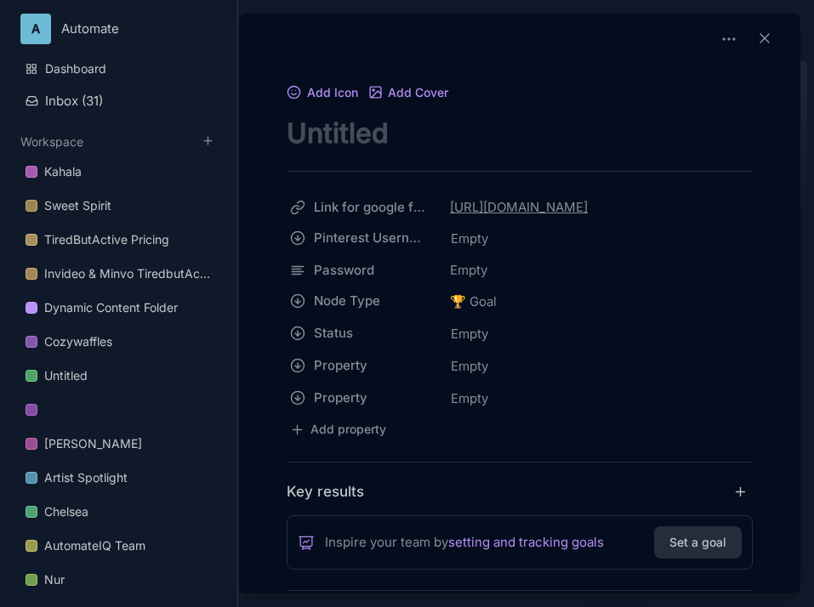
click at [441, 134] on textarea "node title" at bounding box center [519, 133] width 466 height 35
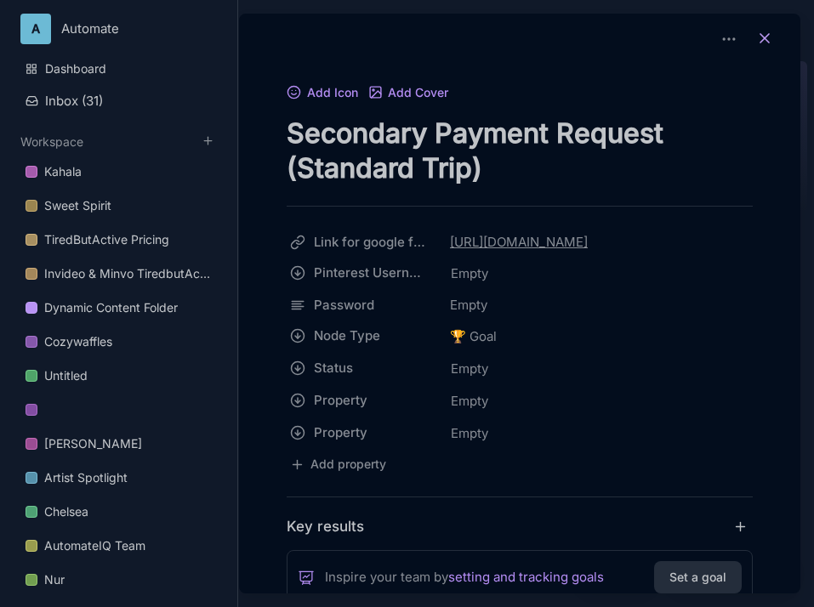
type textarea "Secondary Payment Request (Standard Trip)"
click at [769, 48] on button at bounding box center [764, 39] width 37 height 24
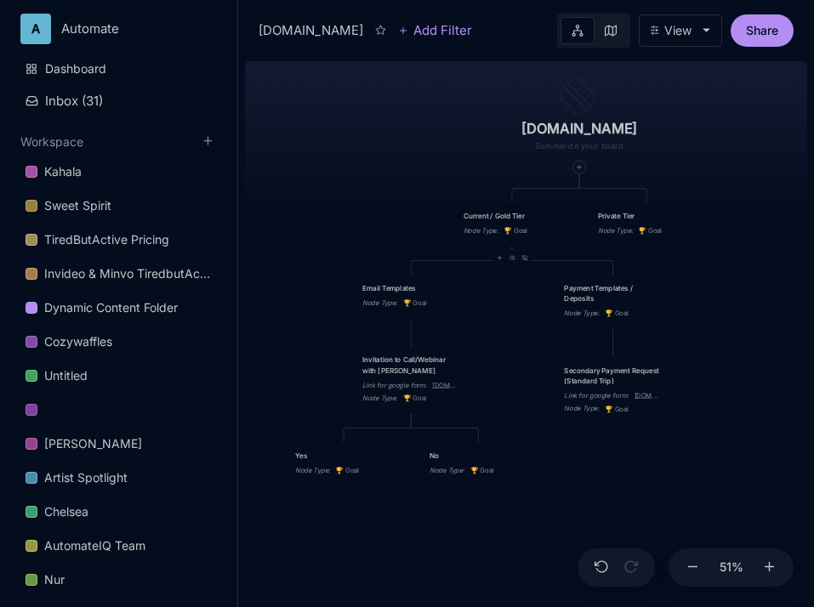
click at [525, 216] on div "Current / Gold Tier" at bounding box center [511, 216] width 97 height 10
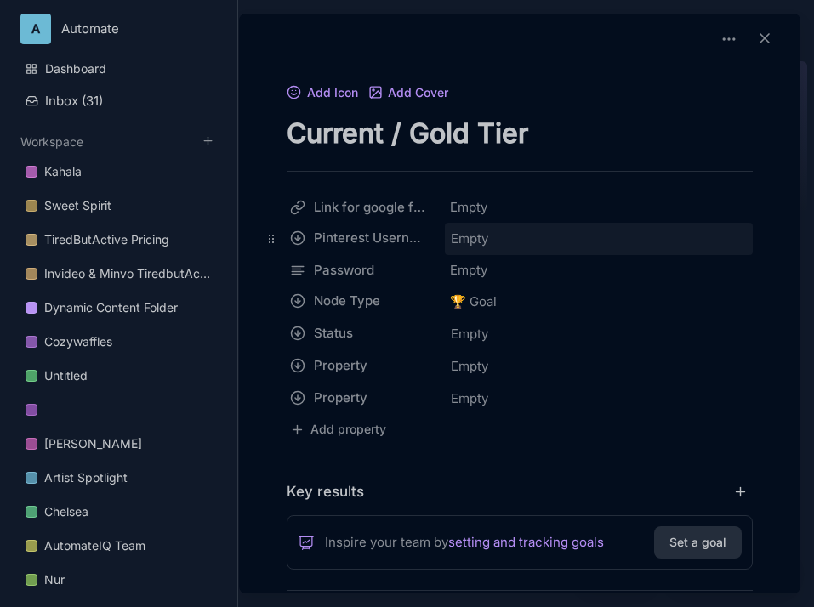
click at [714, 249] on div "Empty" at bounding box center [599, 239] width 298 height 22
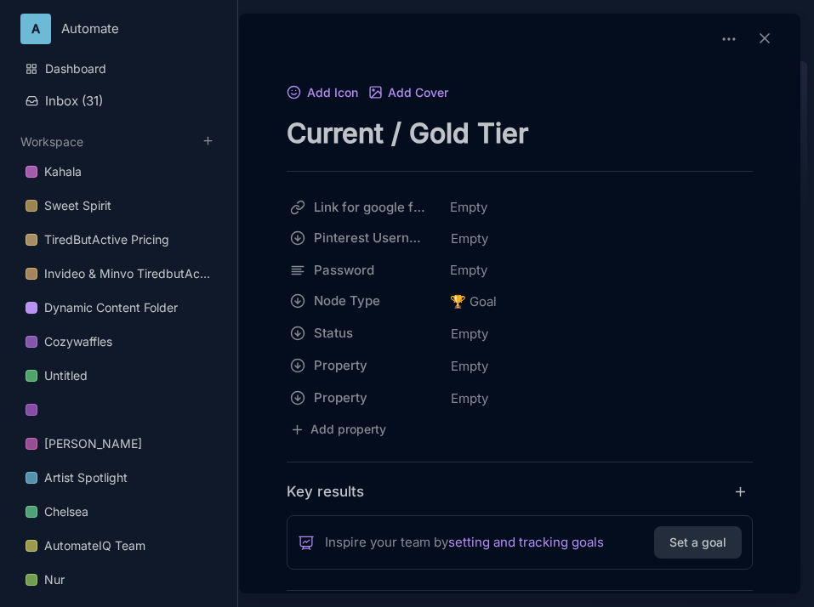
click at [766, 24] on div at bounding box center [519, 42] width 547 height 44
click at [760, 36] on line at bounding box center [764, 38] width 9 height 9
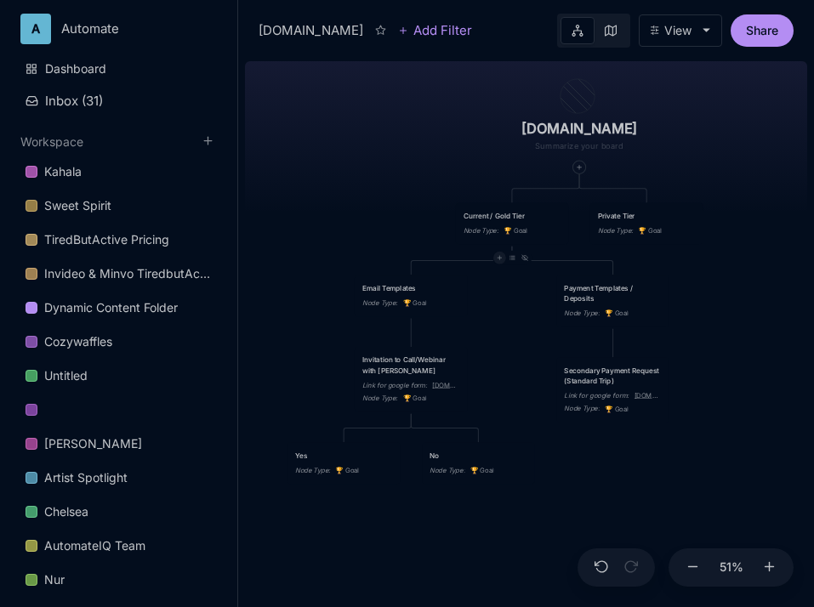
click at [501, 264] on div at bounding box center [499, 258] width 13 height 13
click at [446, 281] on div "Email Templates Node Type : 🏆 Goal" at bounding box center [410, 296] width 113 height 42
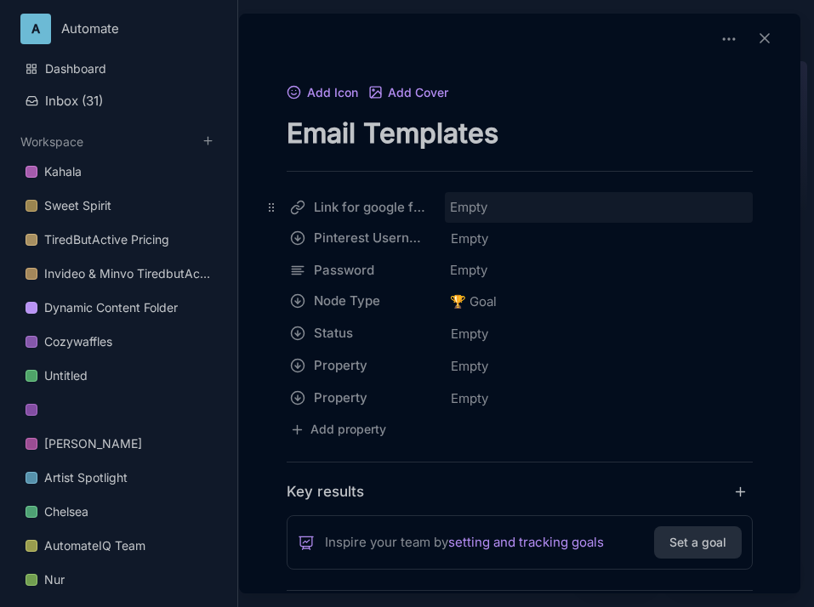
click at [491, 208] on div "Empty" at bounding box center [599, 207] width 308 height 31
